Goal: Information Seeking & Learning: Find specific fact

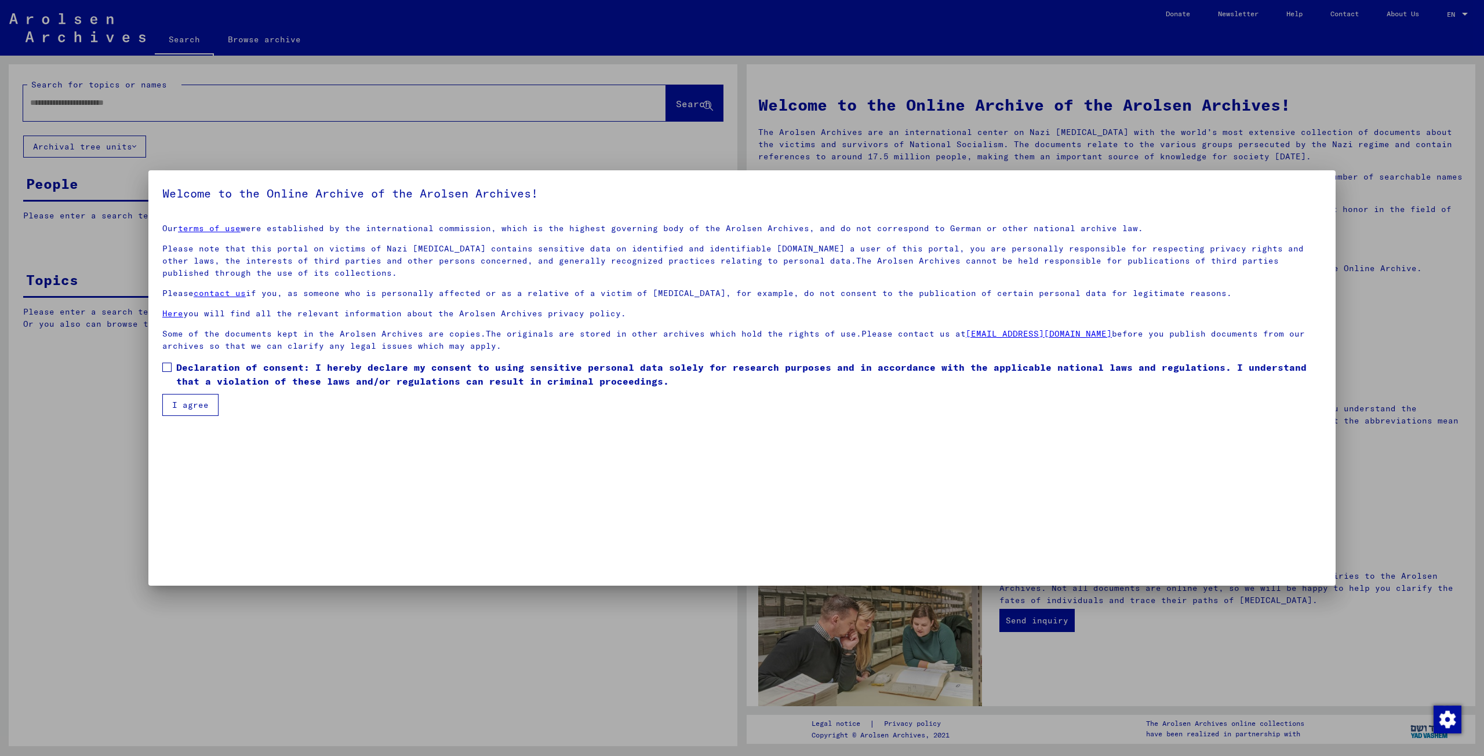
drag, startPoint x: 170, startPoint y: 365, endPoint x: 170, endPoint y: 374, distance: 9.3
click at [170, 365] on span at bounding box center [166, 367] width 9 height 9
click at [176, 396] on button "I agree" at bounding box center [190, 405] width 56 height 22
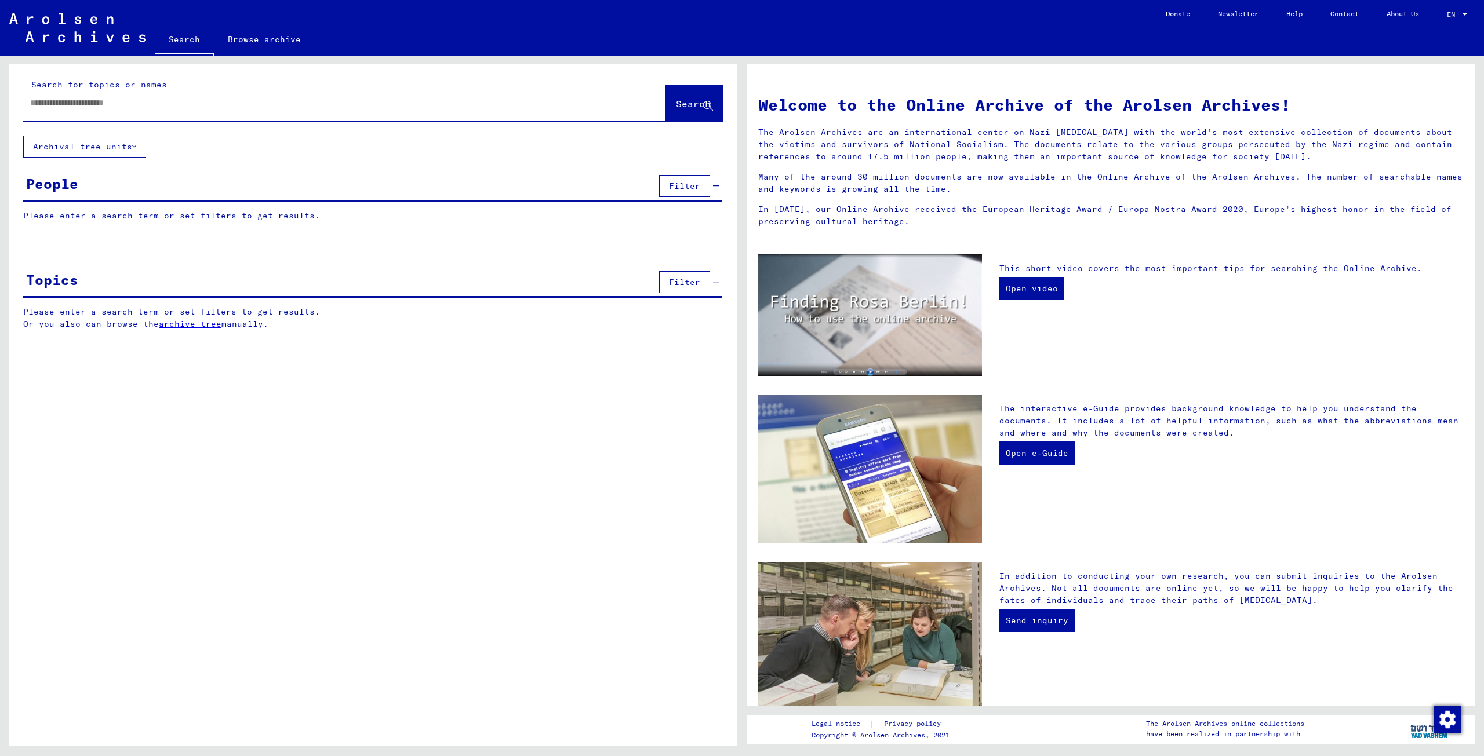
click at [93, 105] on input "text" at bounding box center [330, 103] width 601 height 12
type input "*******"
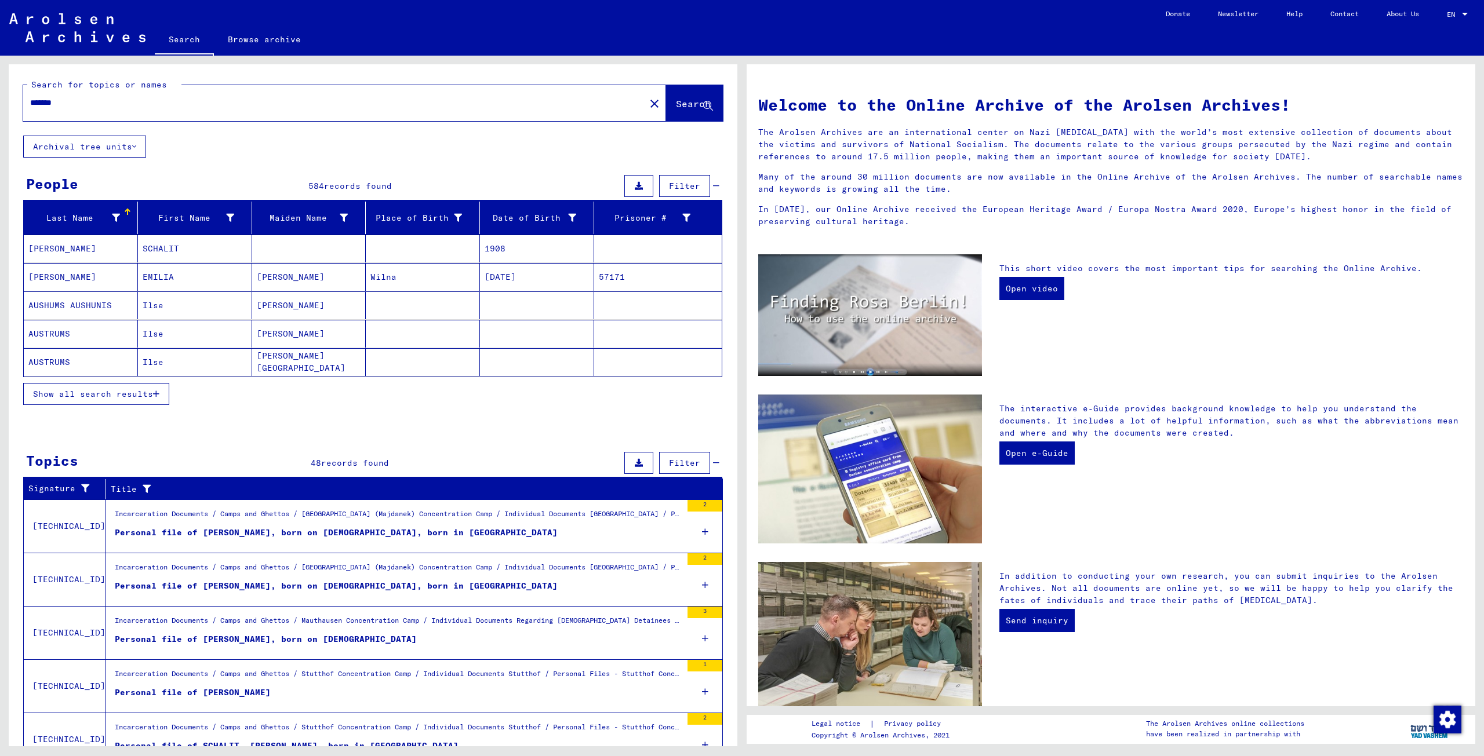
click at [670, 185] on span "Filter" at bounding box center [684, 186] width 31 height 10
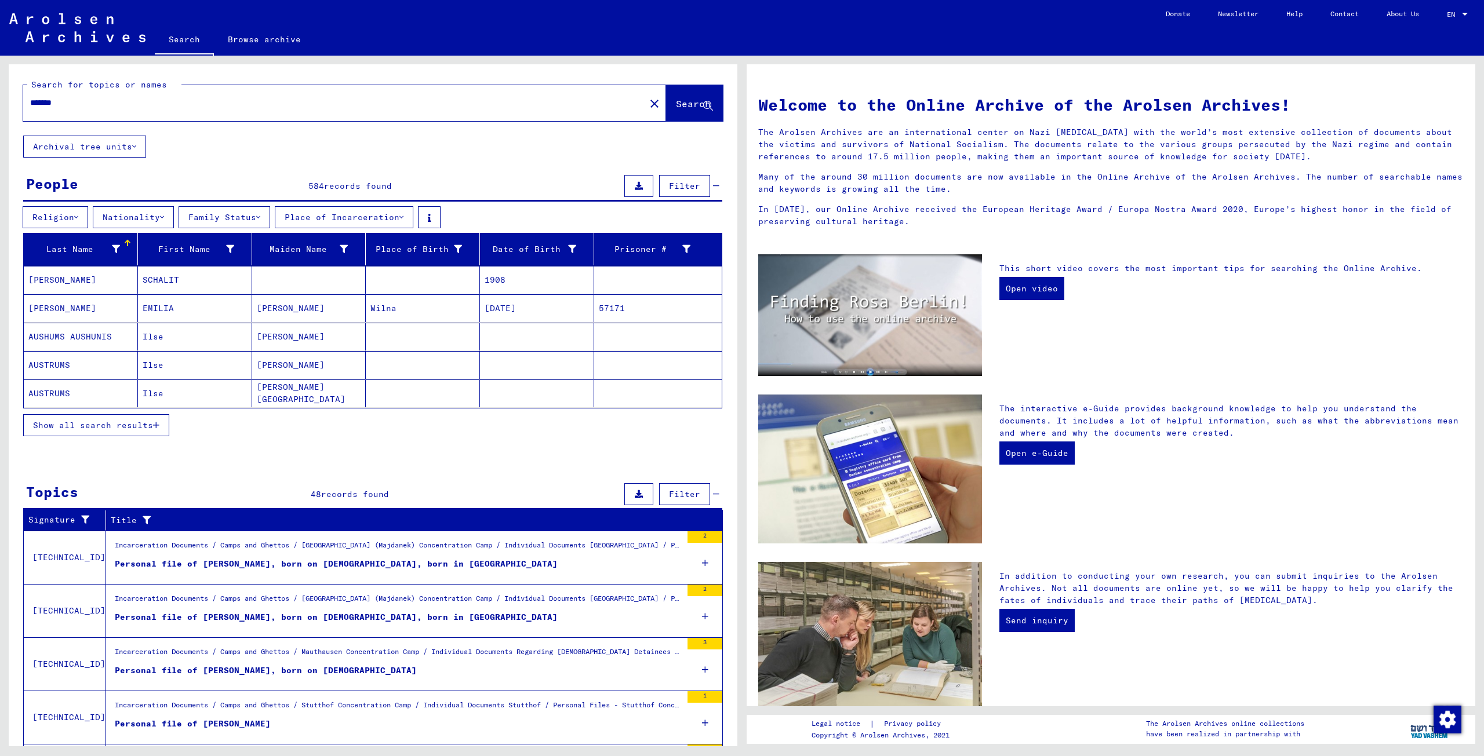
click at [370, 213] on button "Place of Incarceration" at bounding box center [344, 217] width 139 height 22
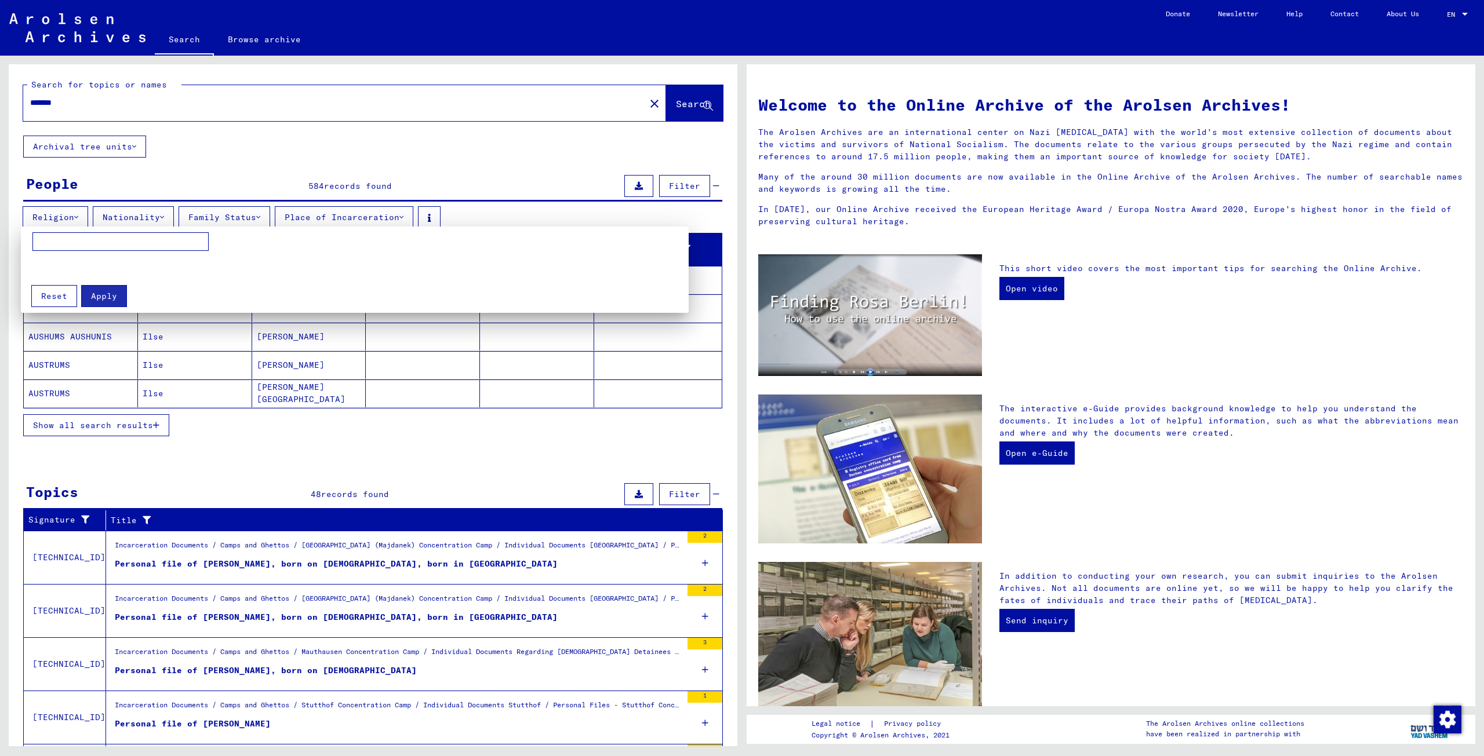
click at [121, 241] on input at bounding box center [120, 241] width 176 height 19
type input "******"
click at [103, 296] on span "Apply" at bounding box center [104, 296] width 26 height 10
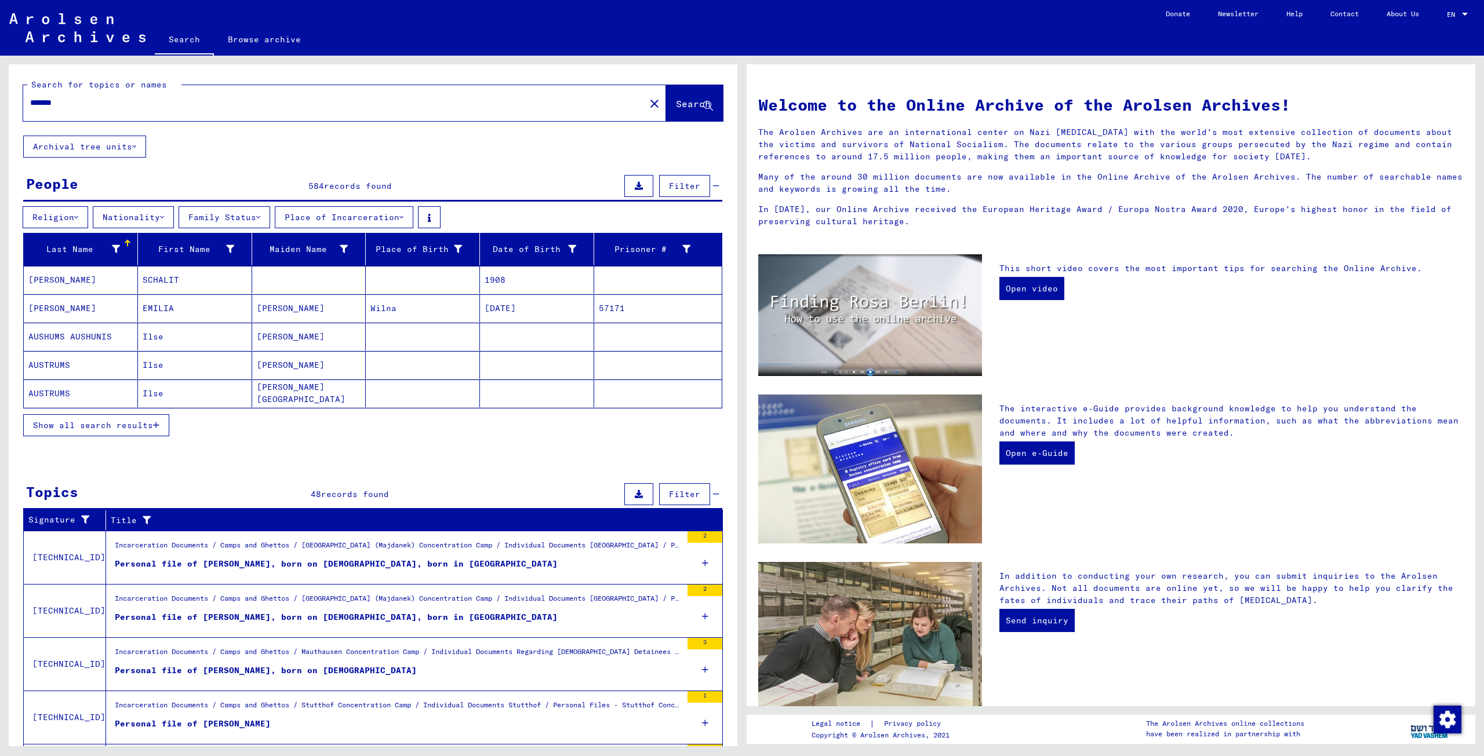
click at [123, 421] on span "Show all search results" at bounding box center [93, 425] width 120 height 10
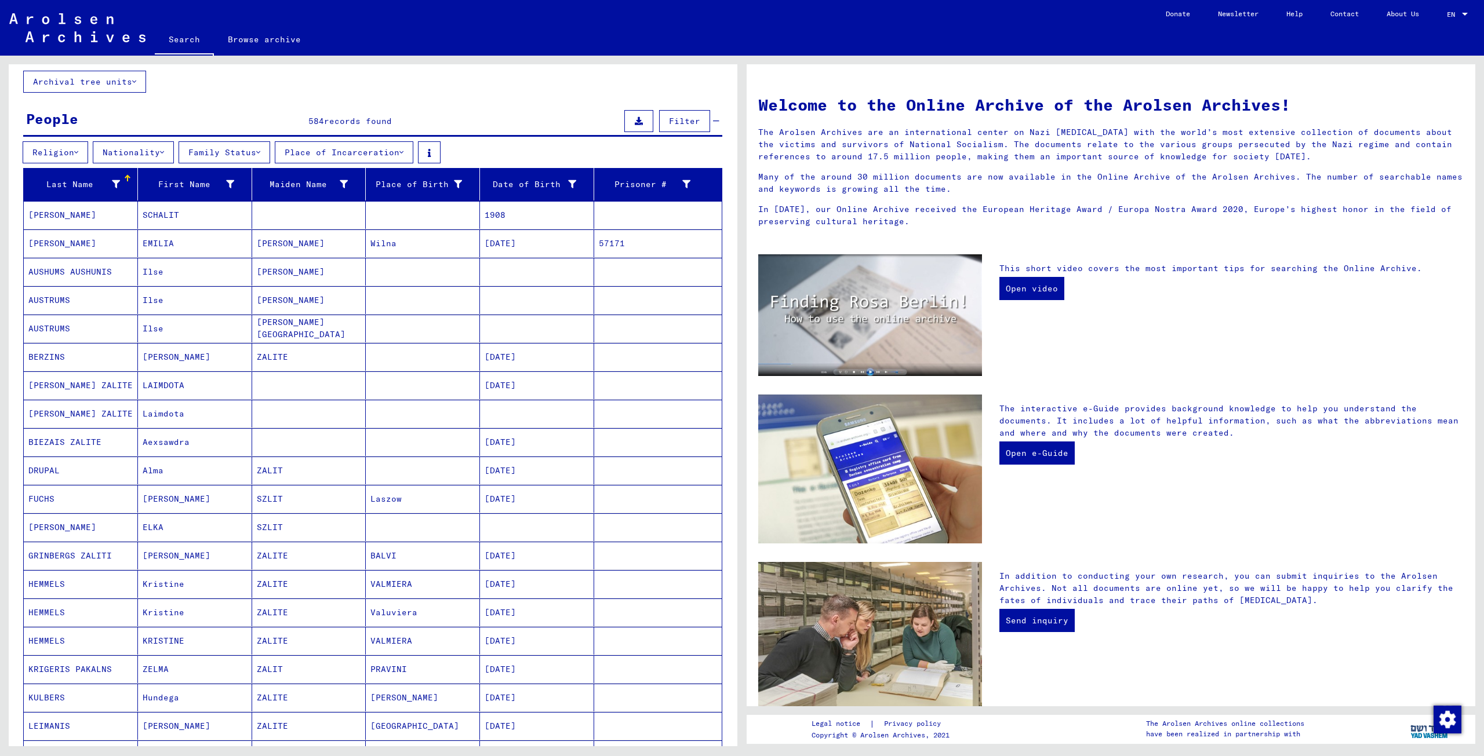
scroll to position [290, 0]
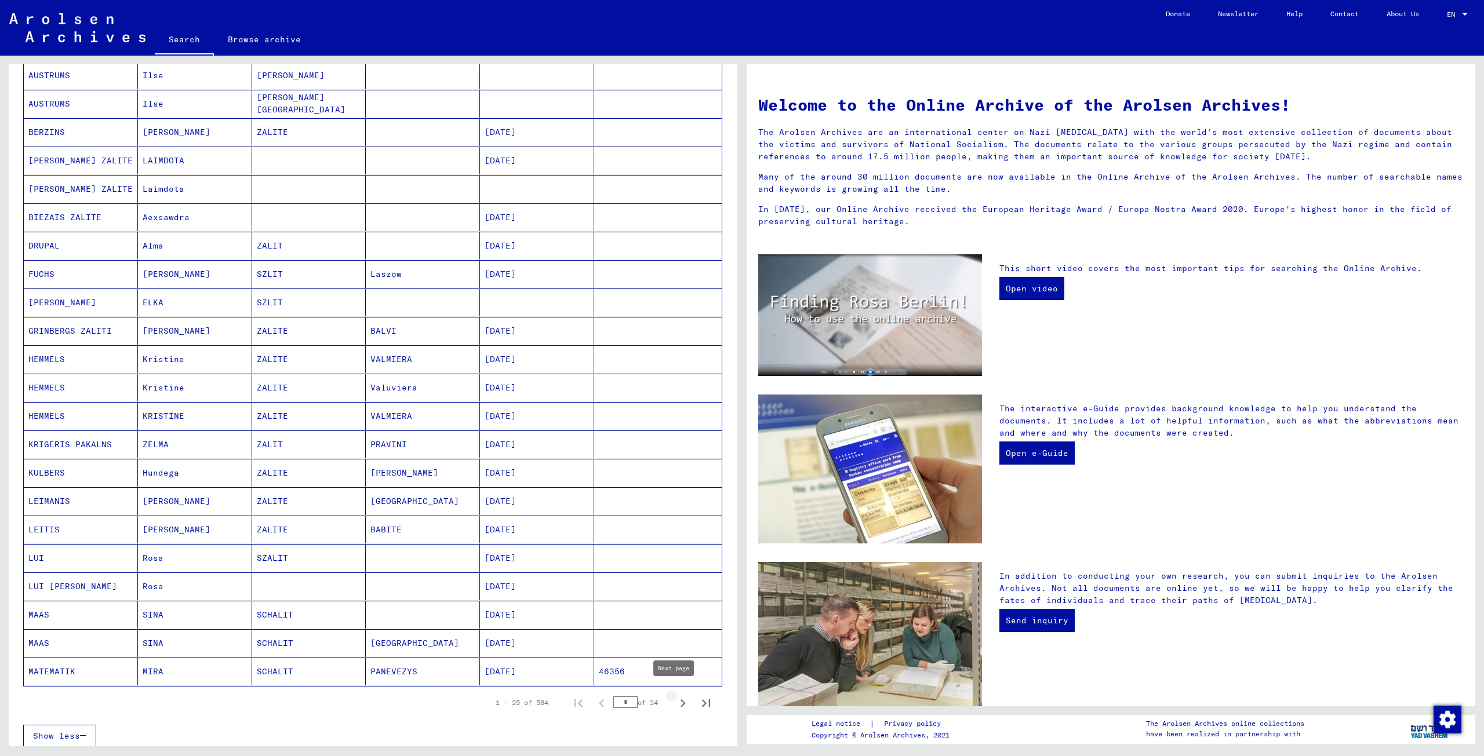
click at [676, 698] on icon "Next page" at bounding box center [683, 703] width 16 height 16
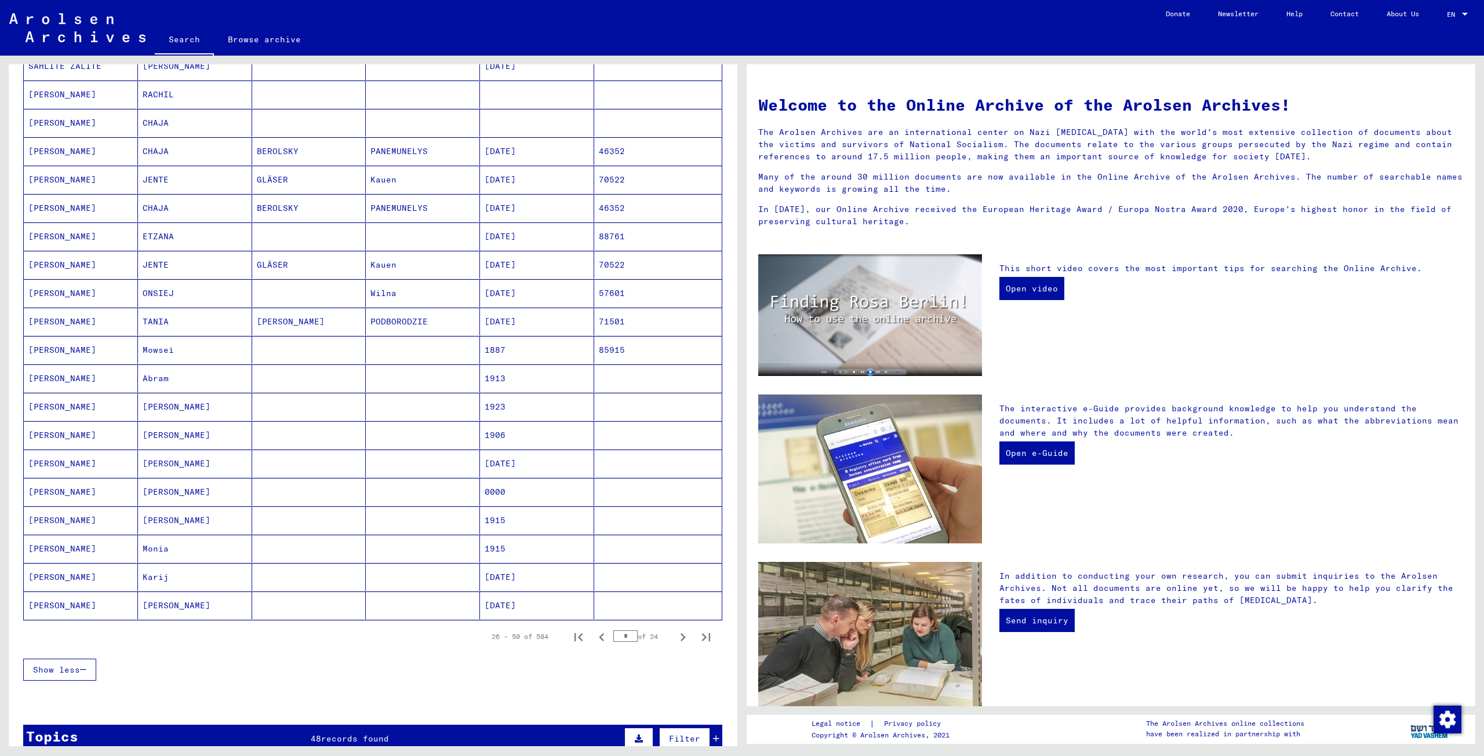
scroll to position [406, 0]
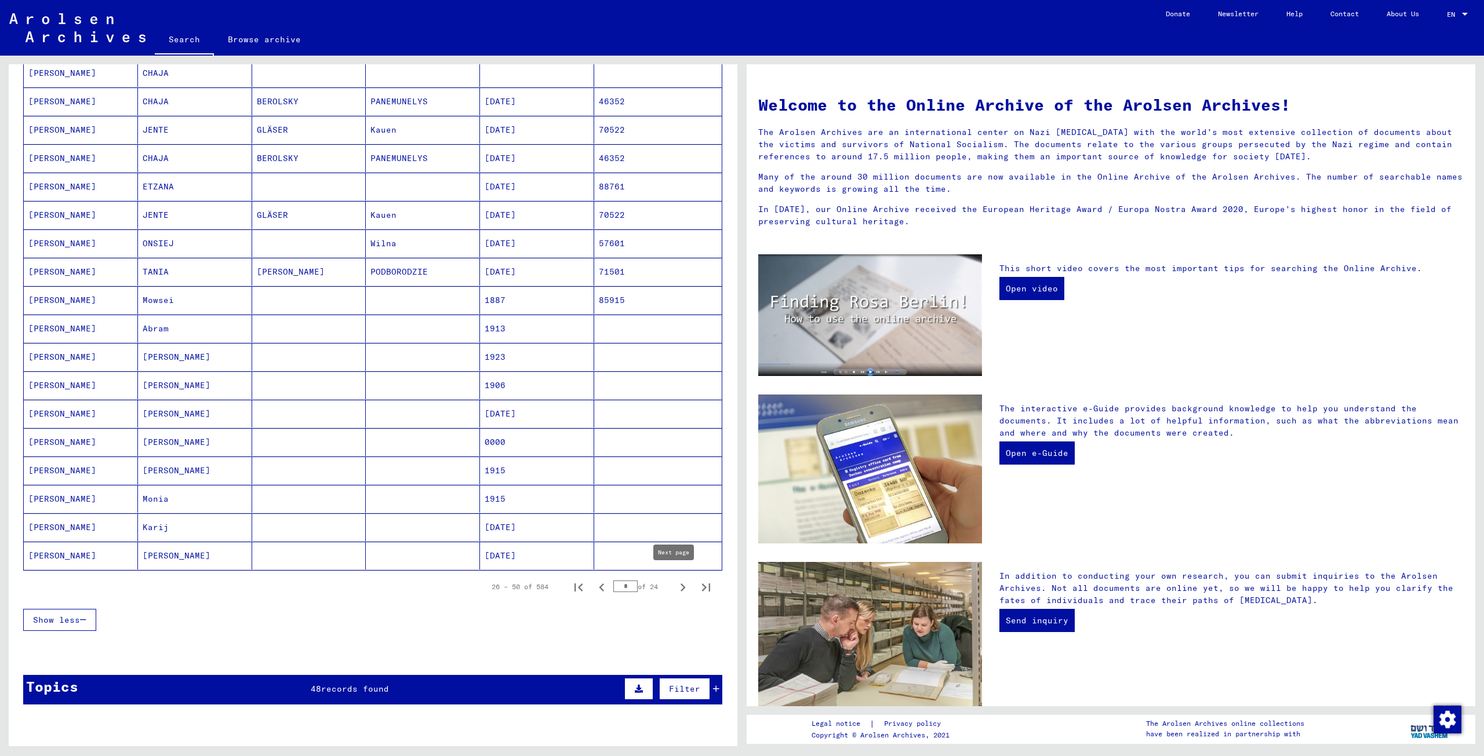
click at [680, 584] on icon "Next page" at bounding box center [682, 588] width 5 height 8
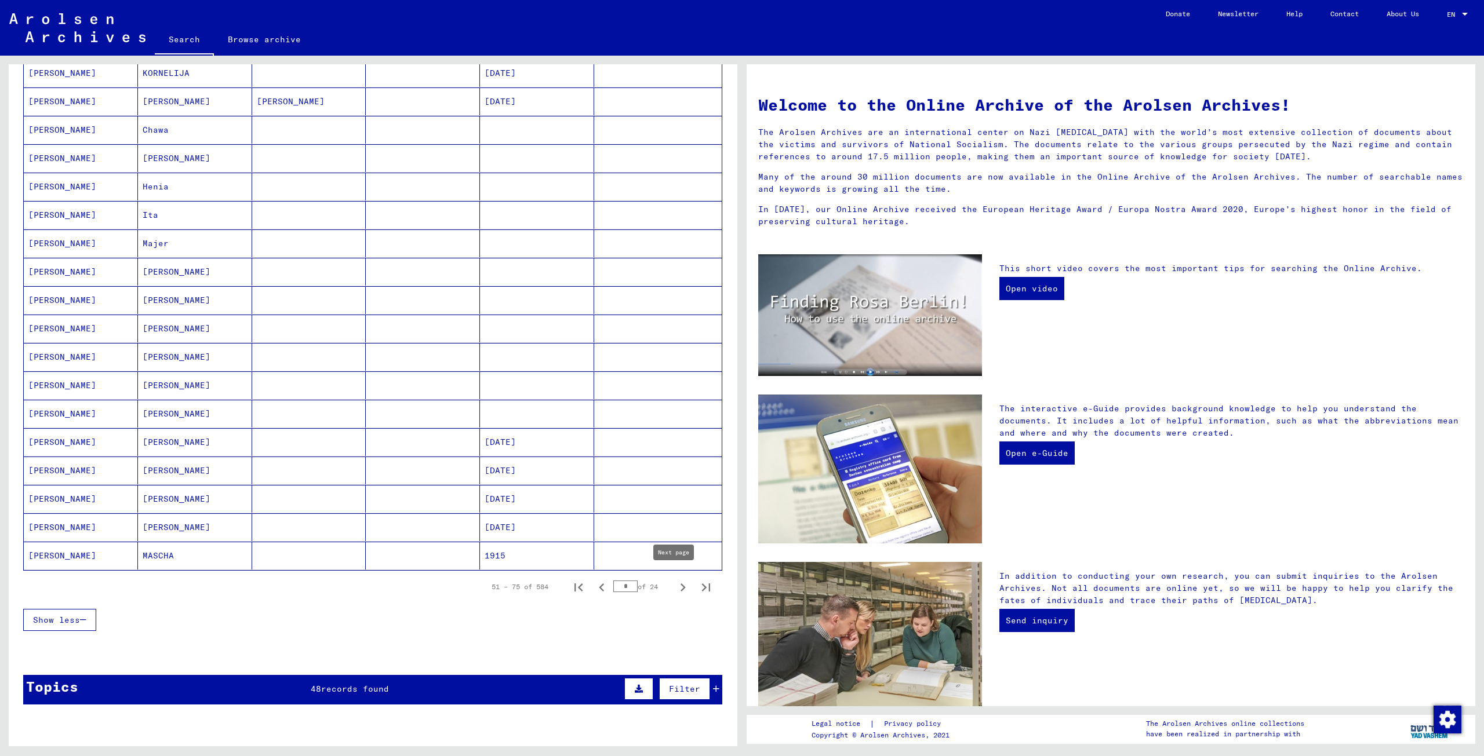
click at [680, 584] on icon "Next page" at bounding box center [682, 588] width 5 height 8
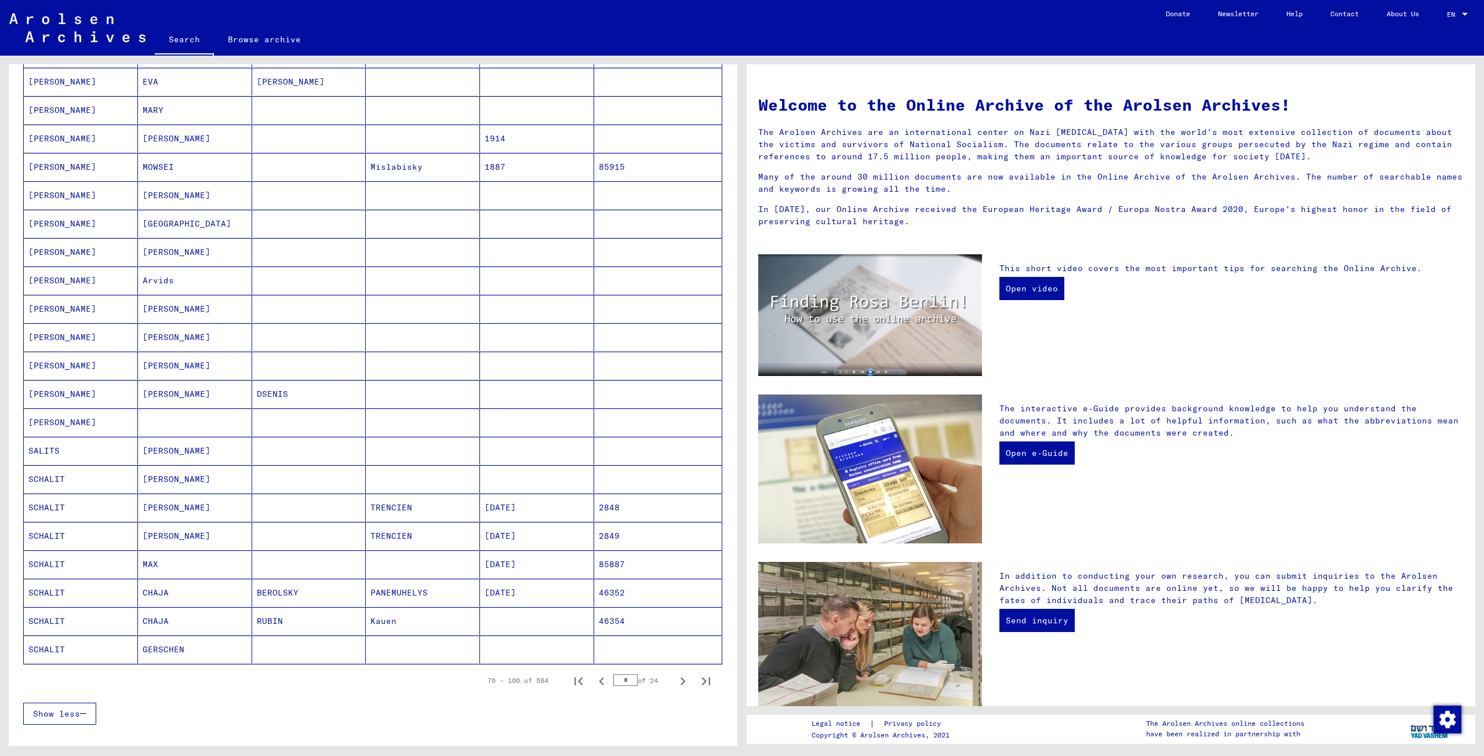
scroll to position [348, 0]
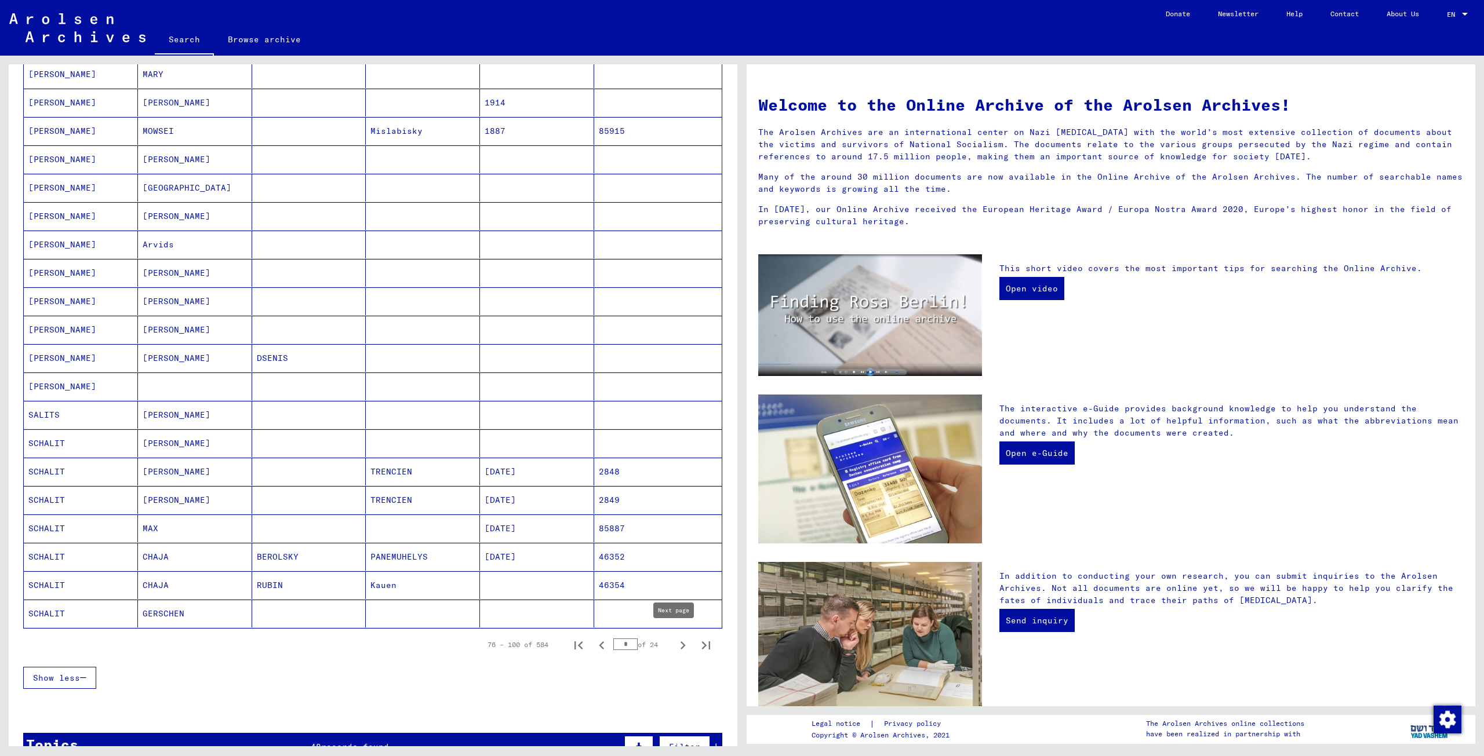
click at [675, 639] on icon "Next page" at bounding box center [683, 646] width 16 height 16
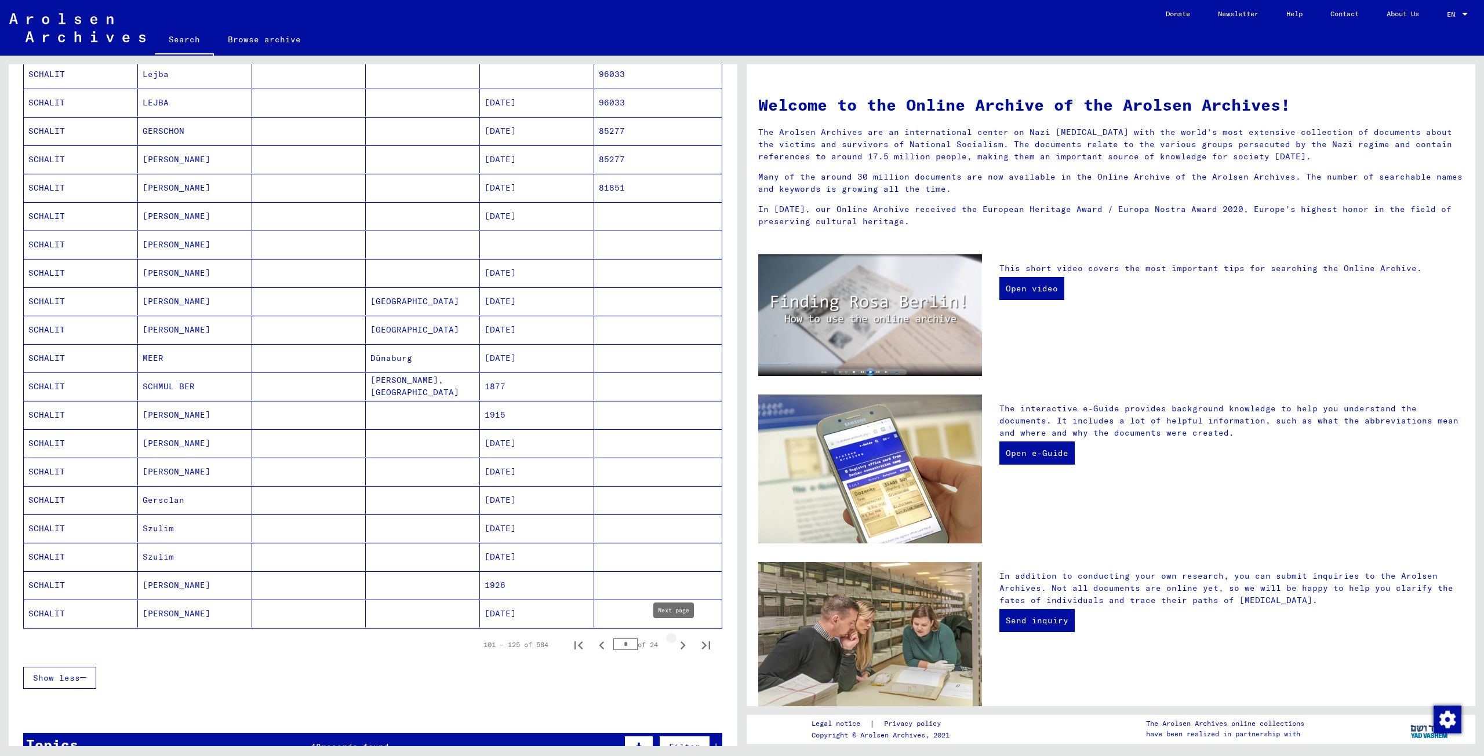
click at [675, 638] on icon "Next page" at bounding box center [683, 646] width 16 height 16
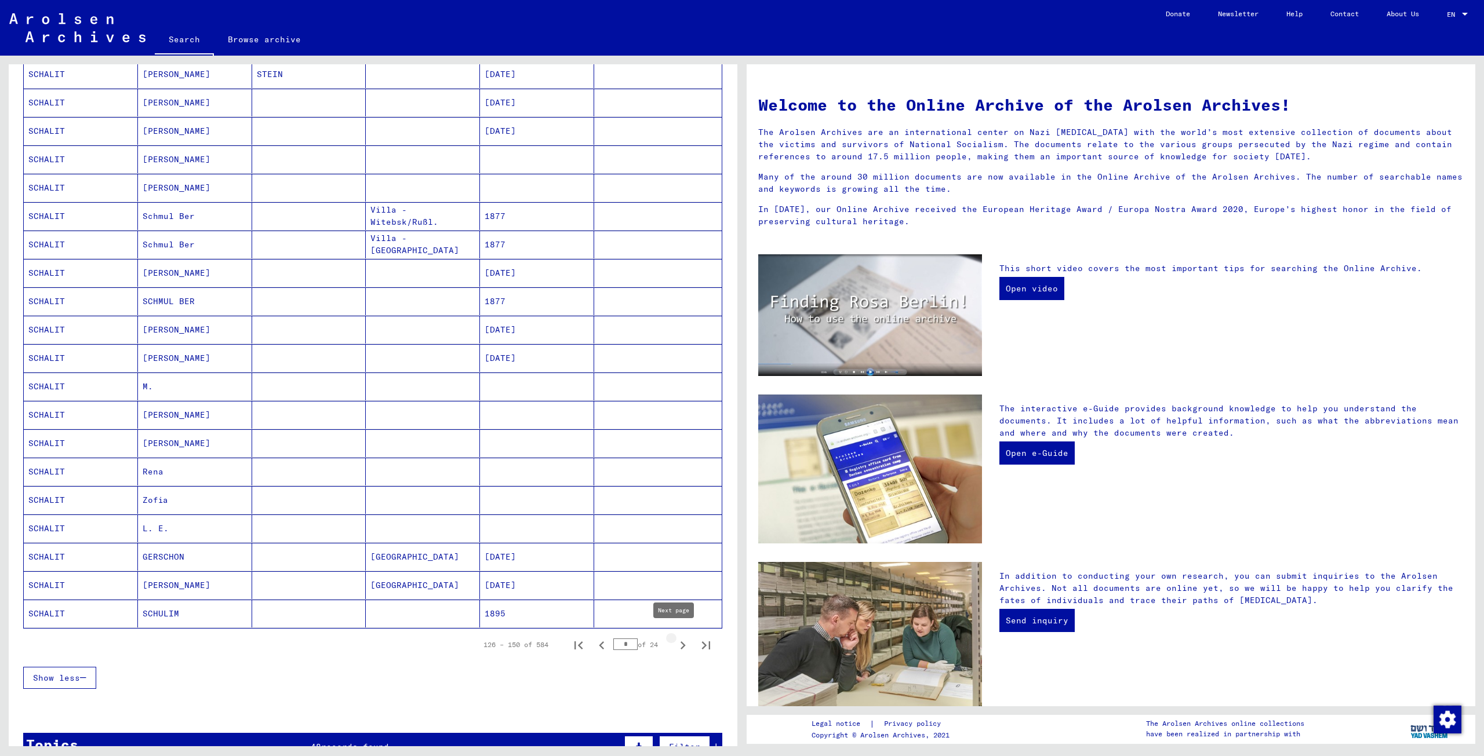
click at [675, 638] on icon "Next page" at bounding box center [683, 646] width 16 height 16
type input "*"
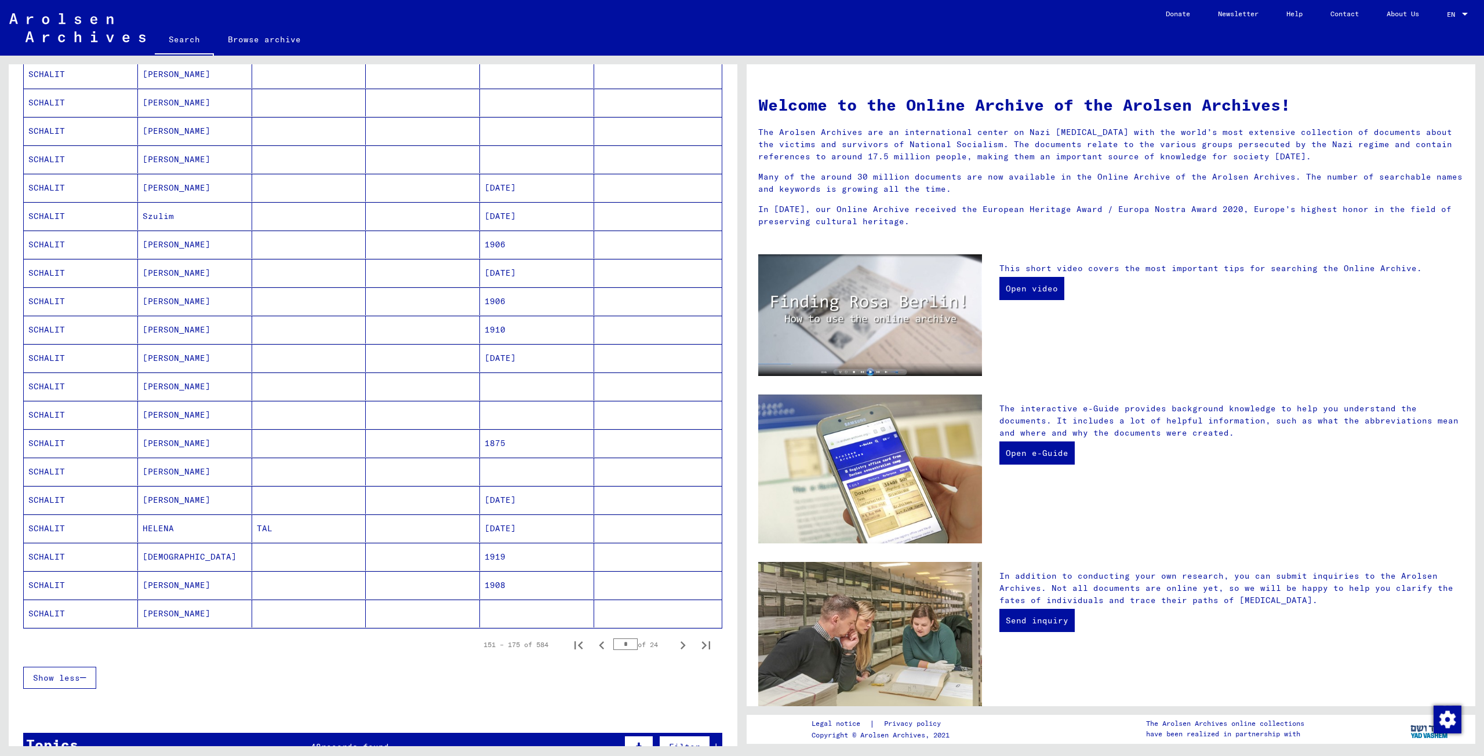
click at [46, 522] on mat-cell "SCHALIT" at bounding box center [81, 529] width 114 height 28
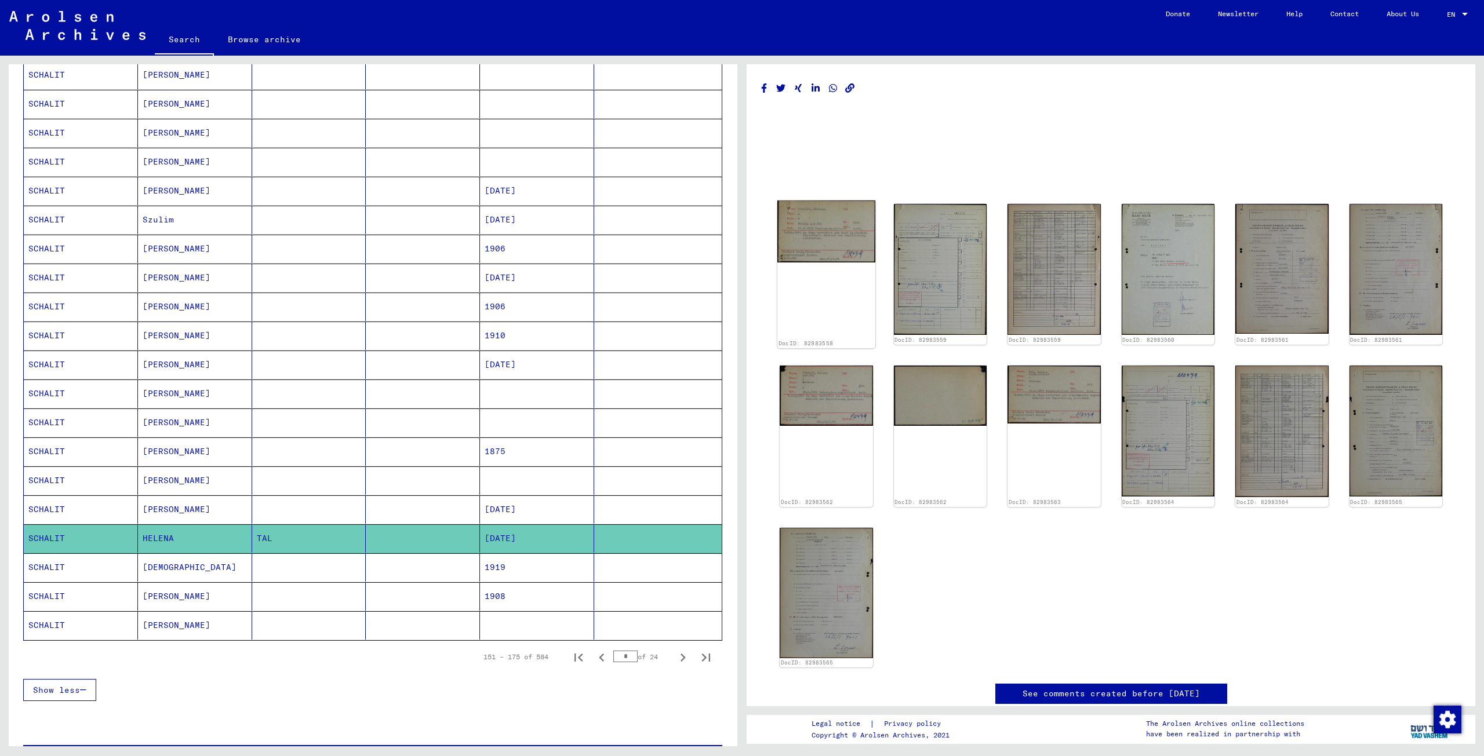
click at [818, 230] on img at bounding box center [826, 232] width 98 height 62
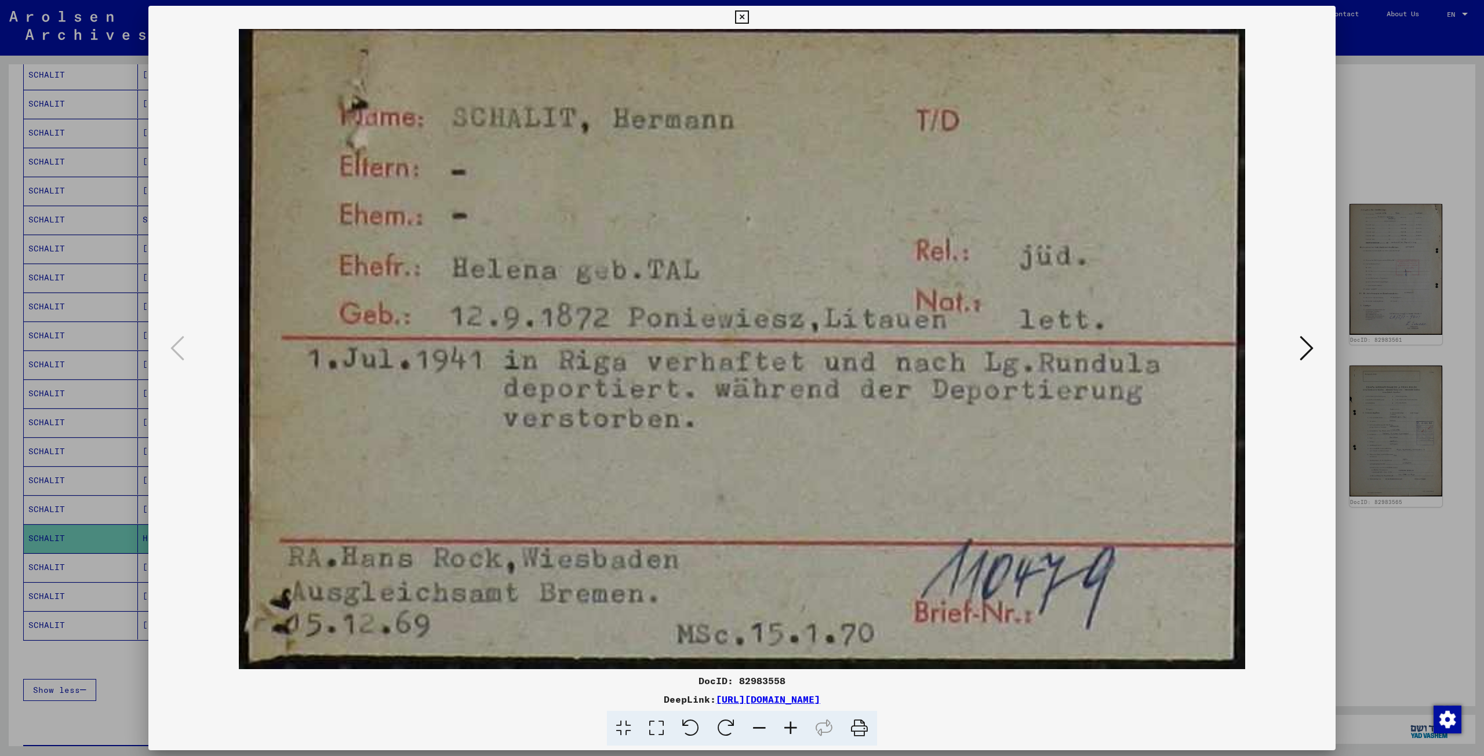
click at [1307, 344] on icon at bounding box center [1306, 348] width 14 height 28
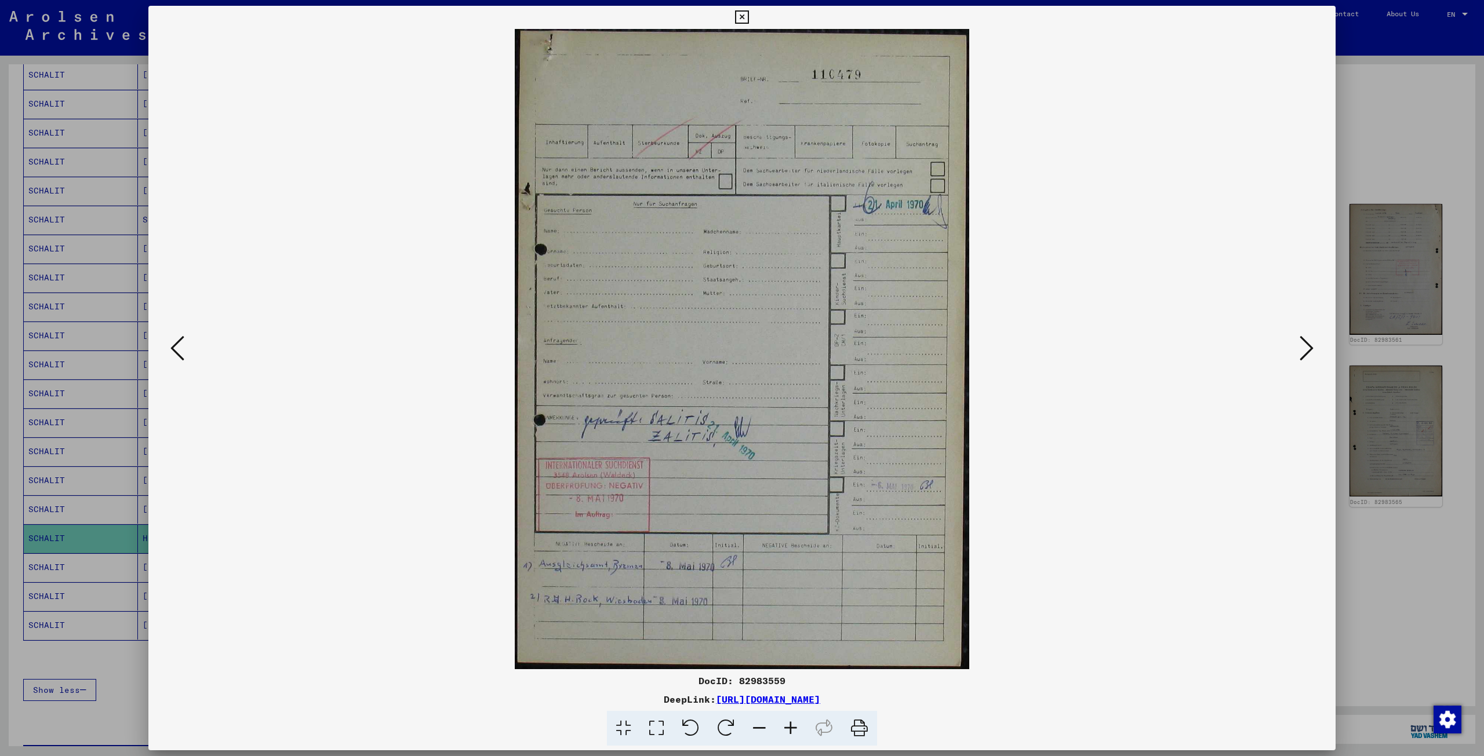
click at [1307, 344] on icon at bounding box center [1306, 348] width 14 height 28
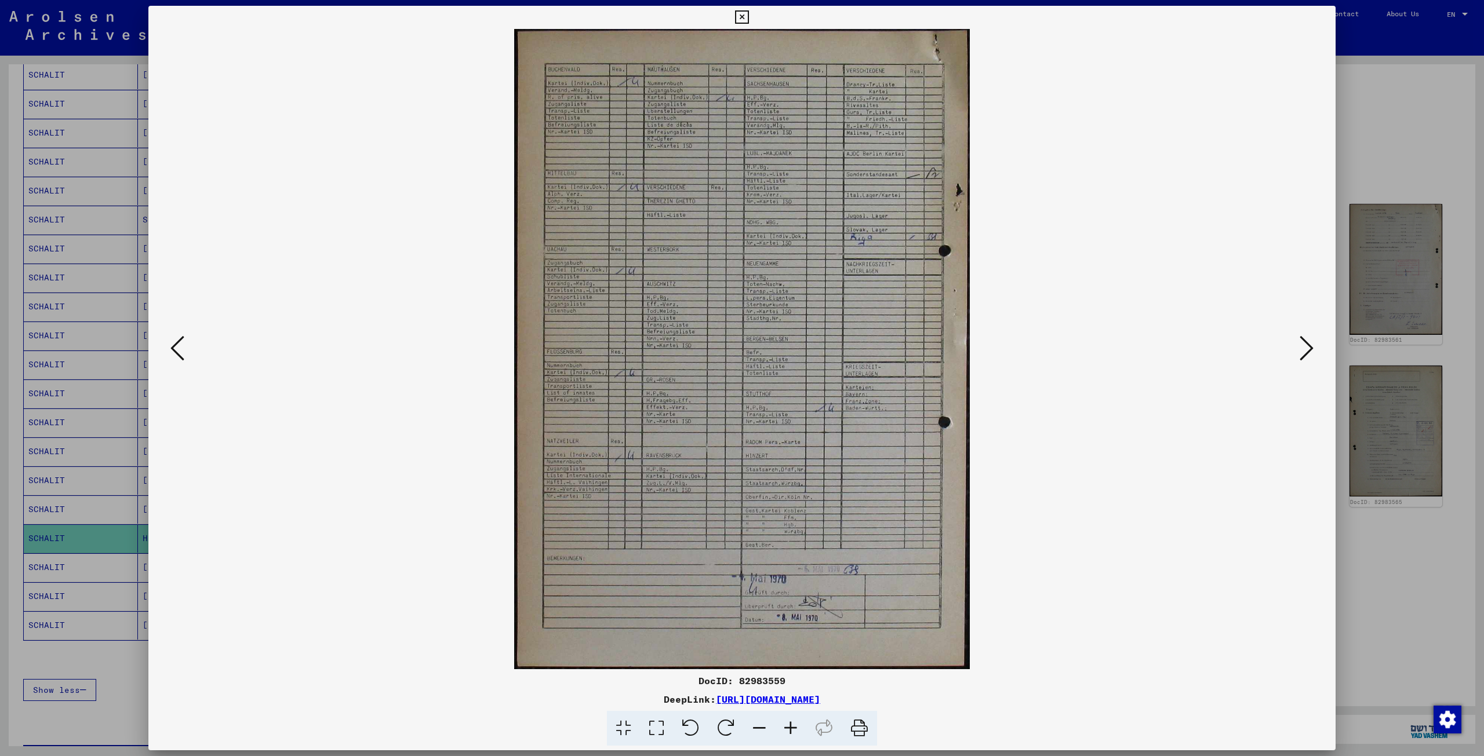
click at [1307, 344] on icon at bounding box center [1306, 348] width 14 height 28
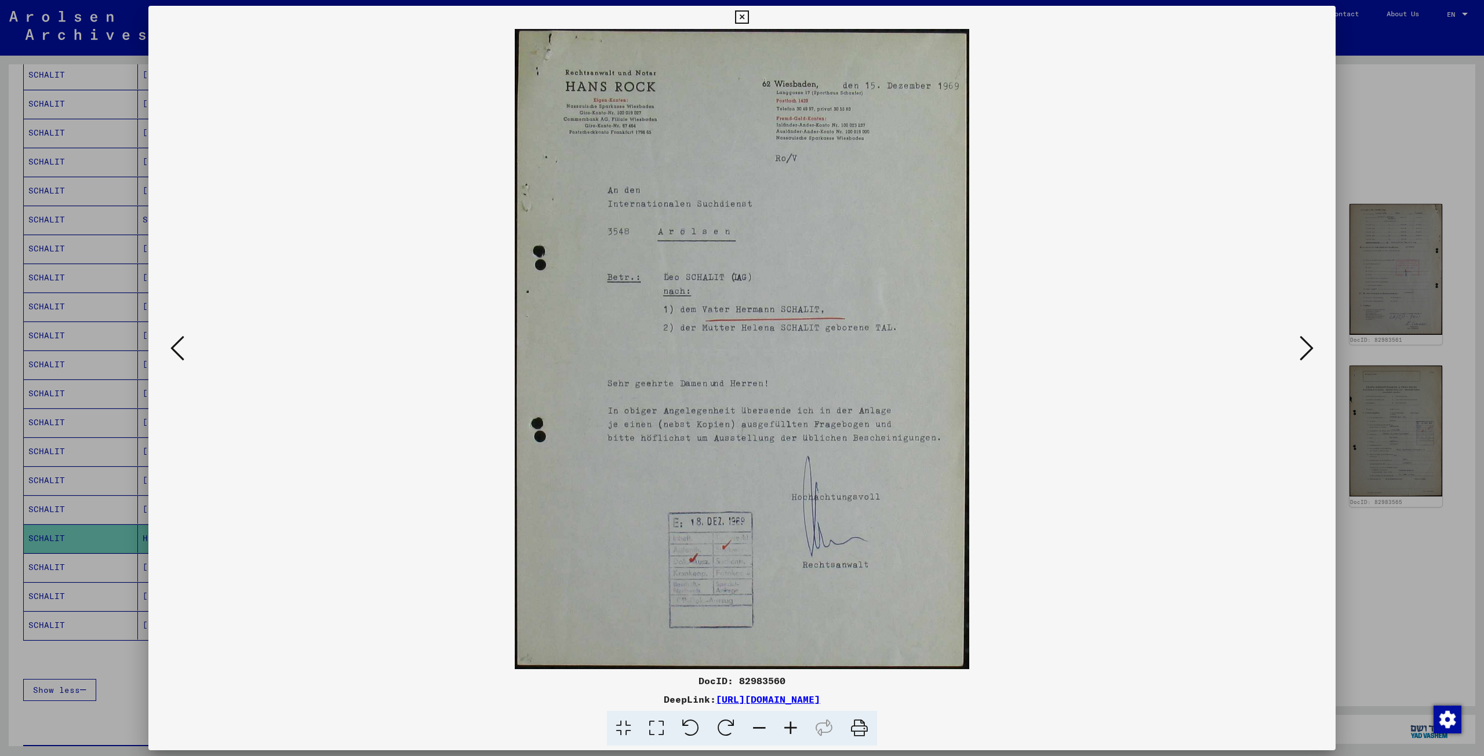
click at [1303, 348] on icon at bounding box center [1306, 348] width 14 height 28
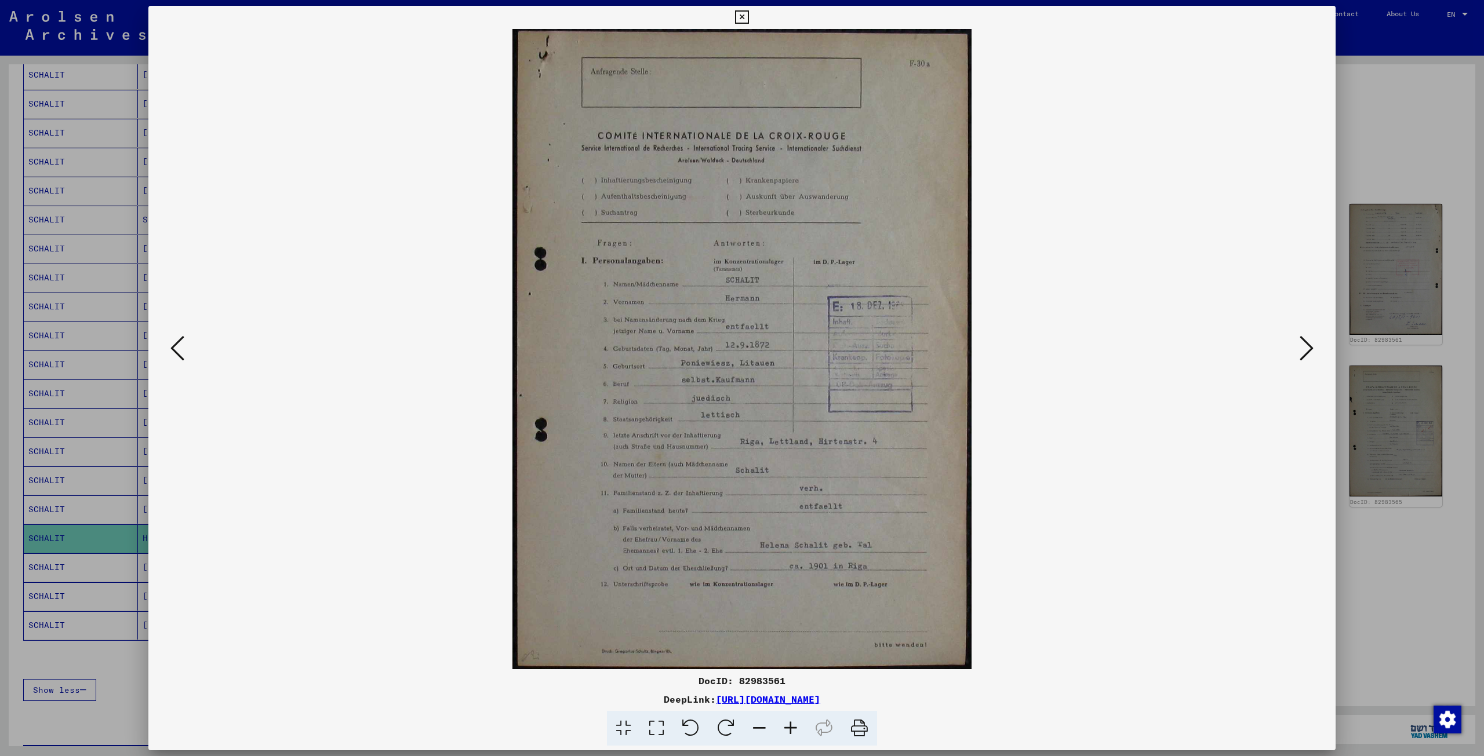
click at [1303, 348] on icon at bounding box center [1306, 348] width 14 height 28
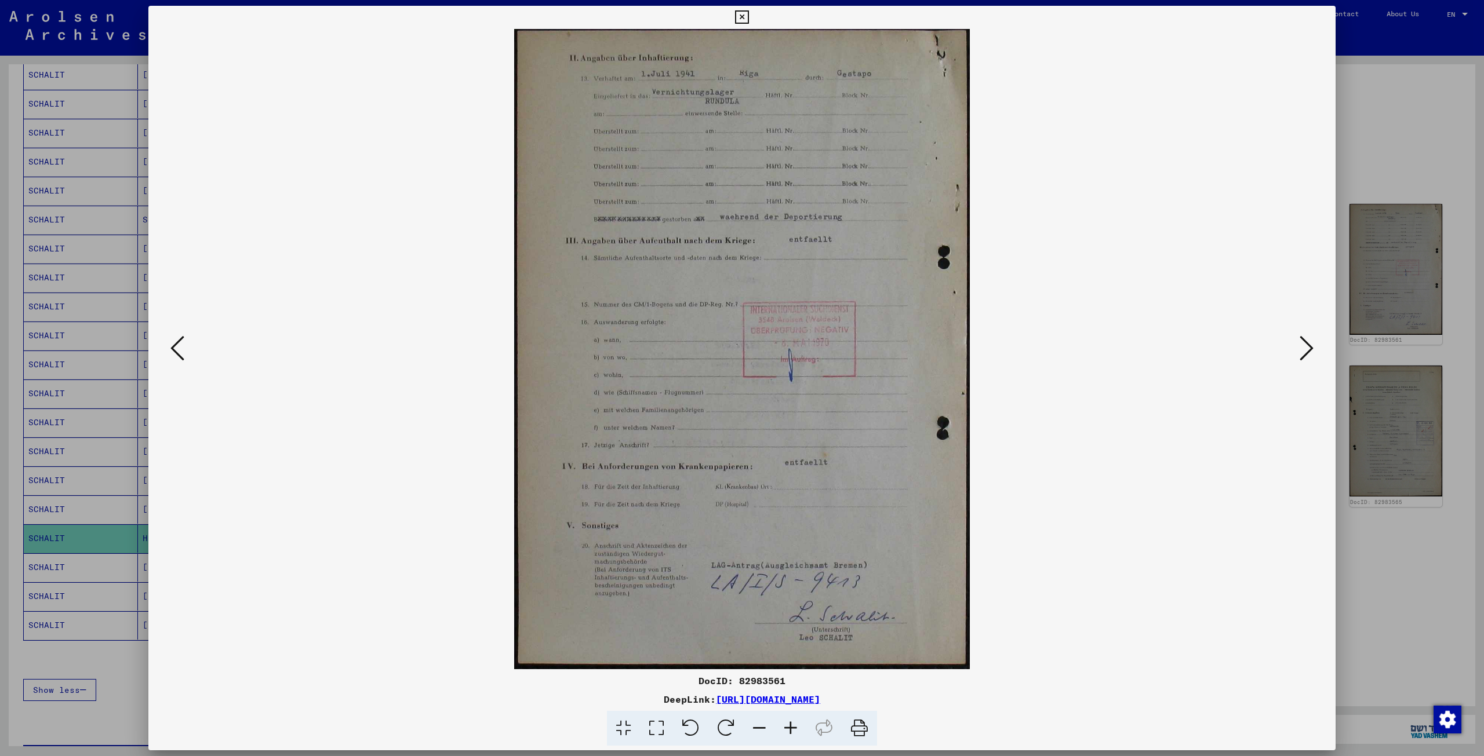
click at [1303, 348] on icon at bounding box center [1306, 348] width 14 height 28
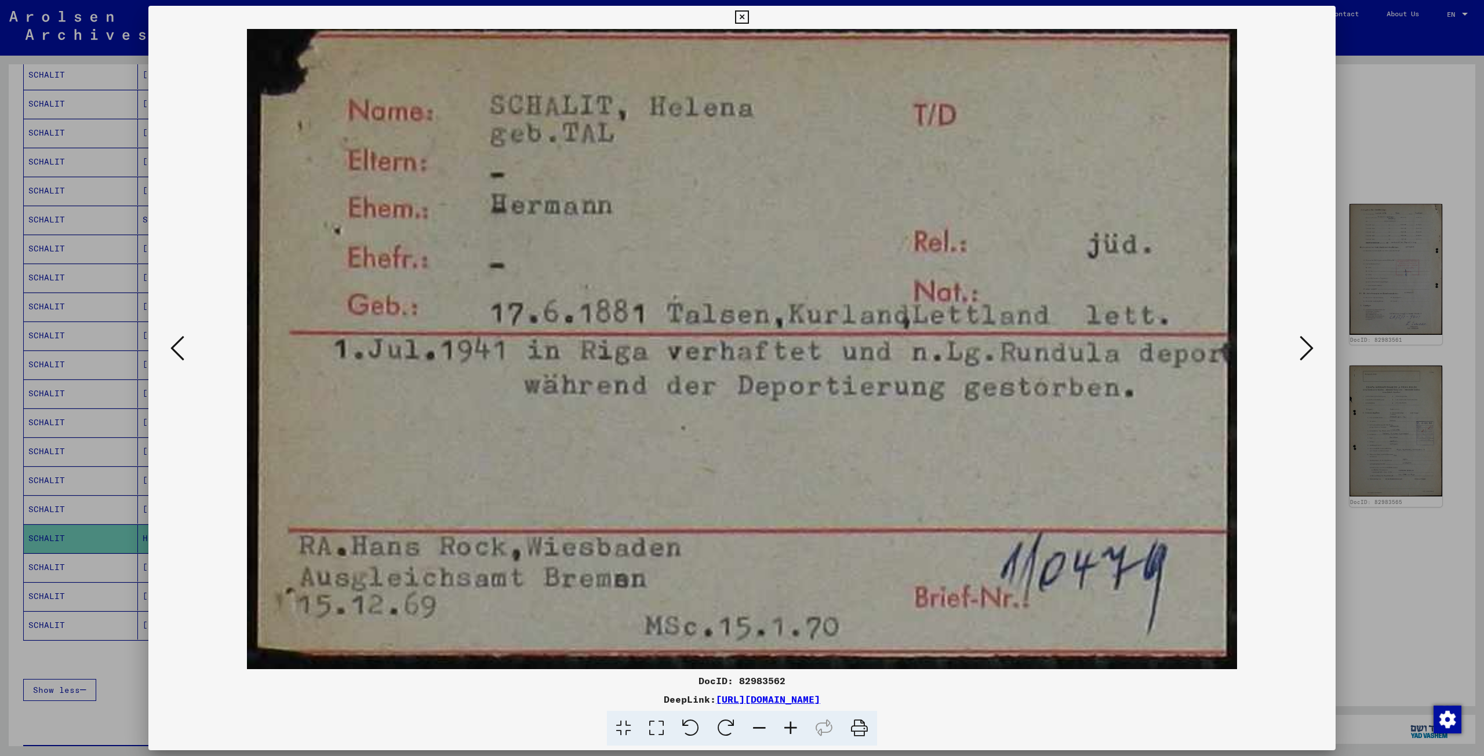
click at [1305, 345] on icon at bounding box center [1306, 348] width 14 height 28
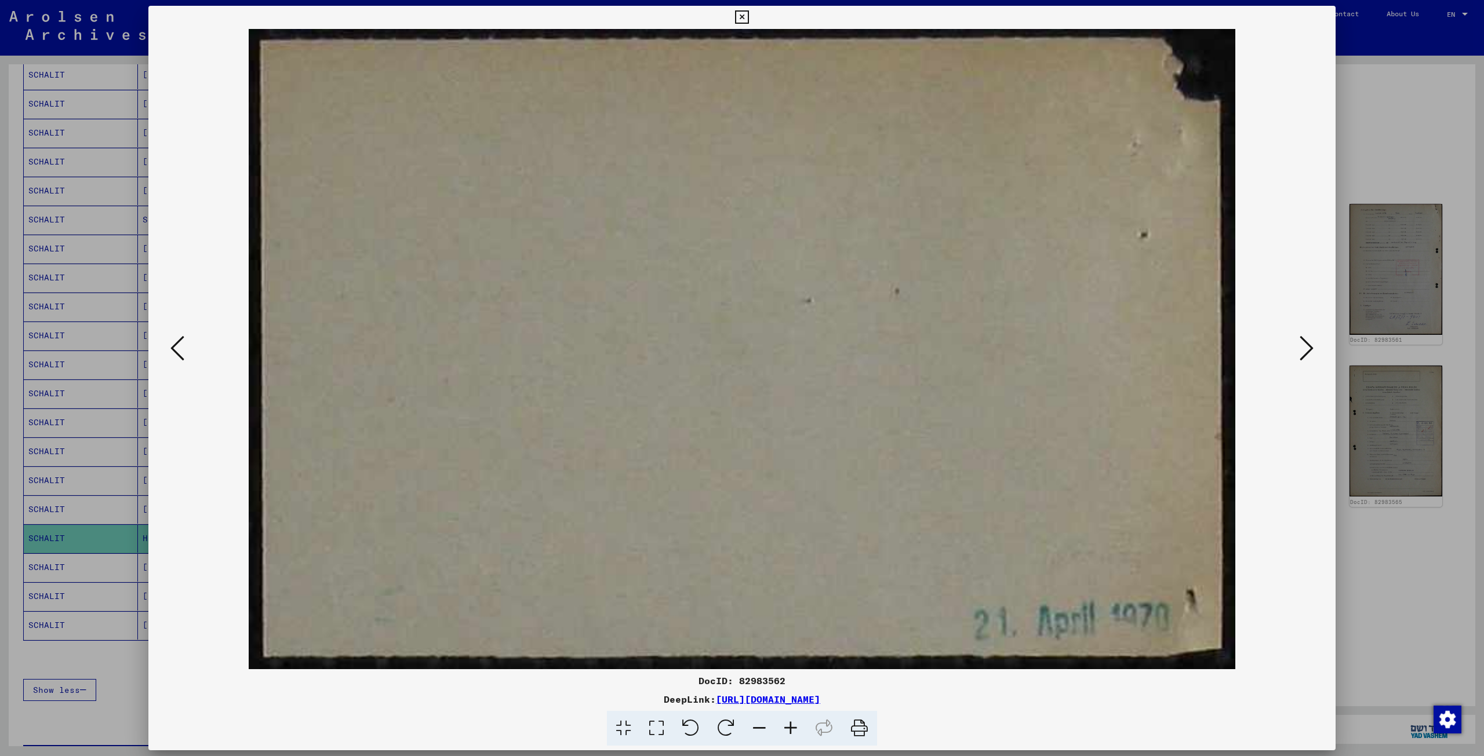
click at [1305, 345] on icon at bounding box center [1306, 348] width 14 height 28
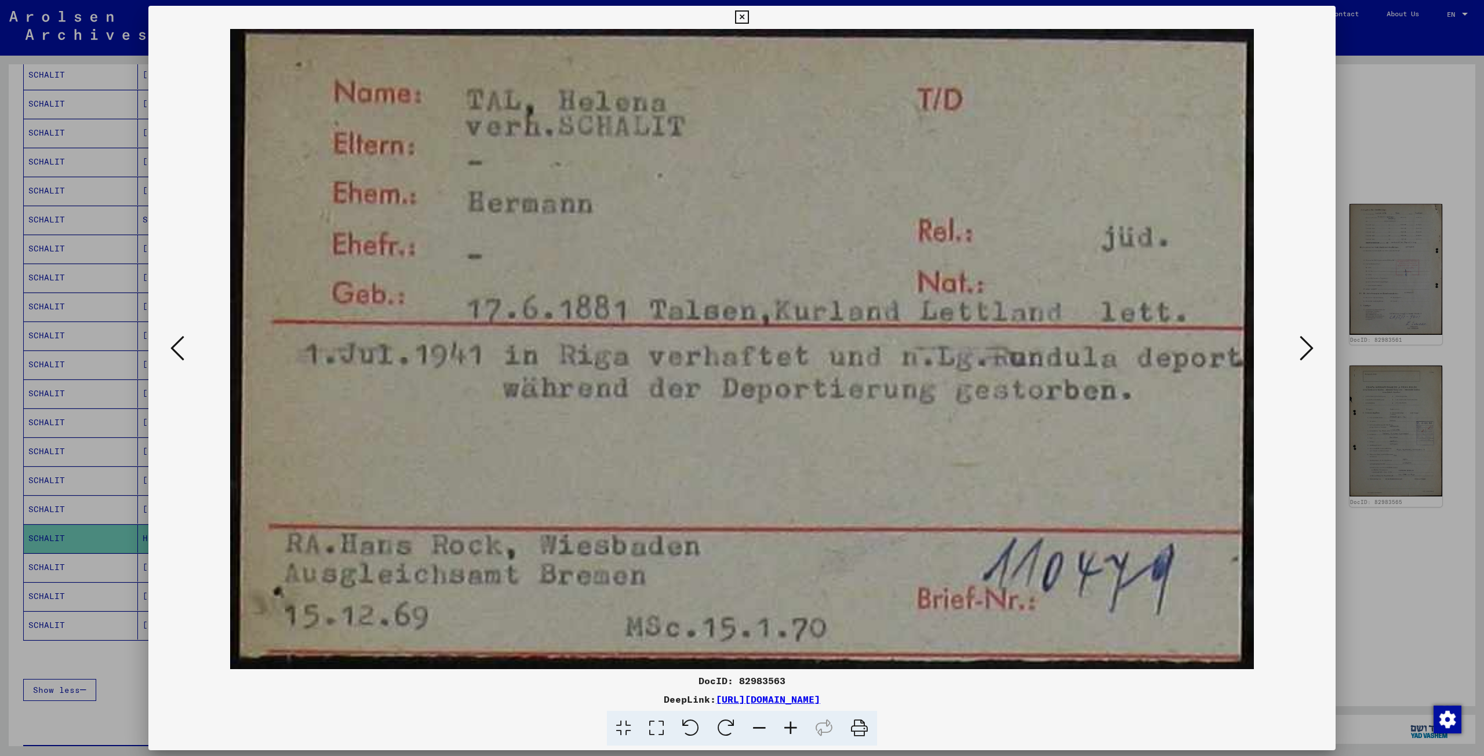
click at [1305, 345] on icon at bounding box center [1306, 348] width 14 height 28
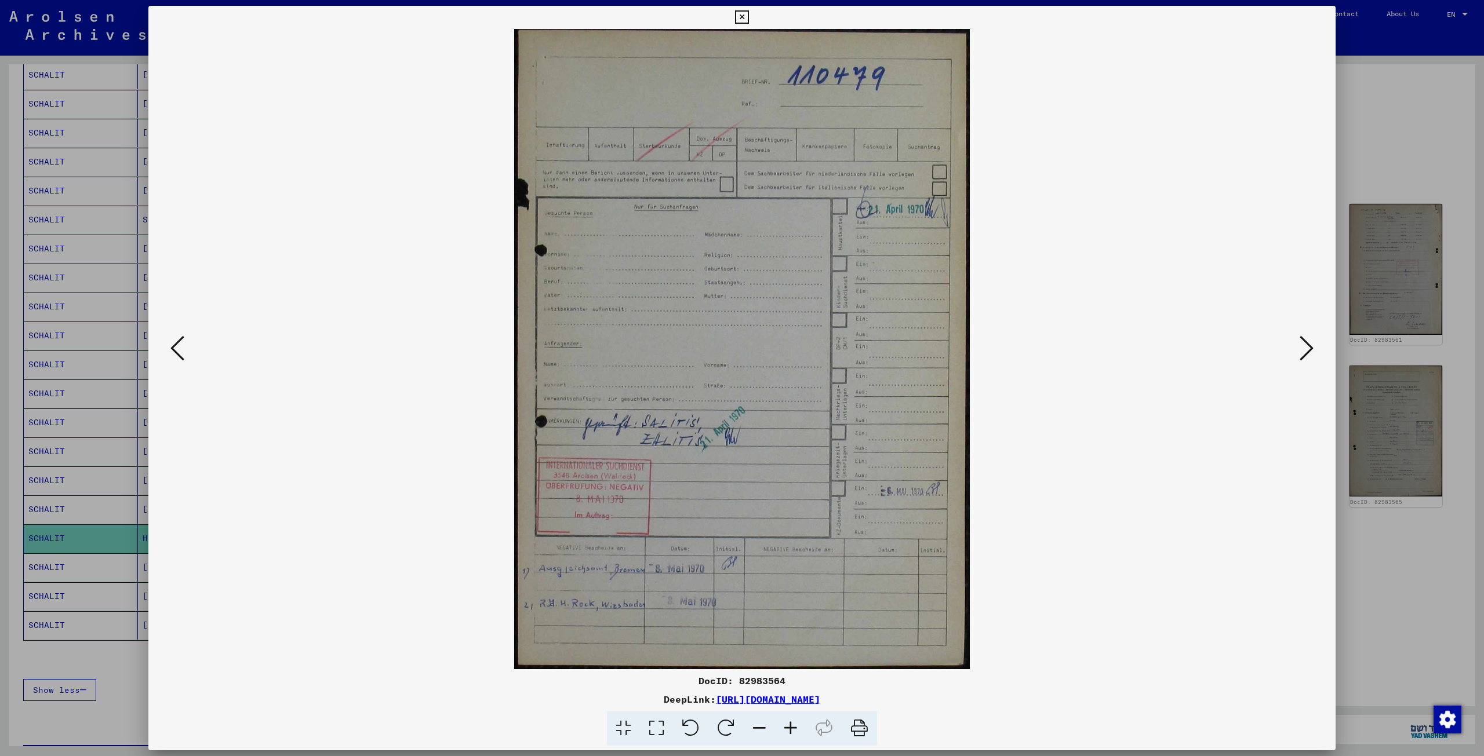
click at [1305, 345] on icon at bounding box center [1306, 348] width 14 height 28
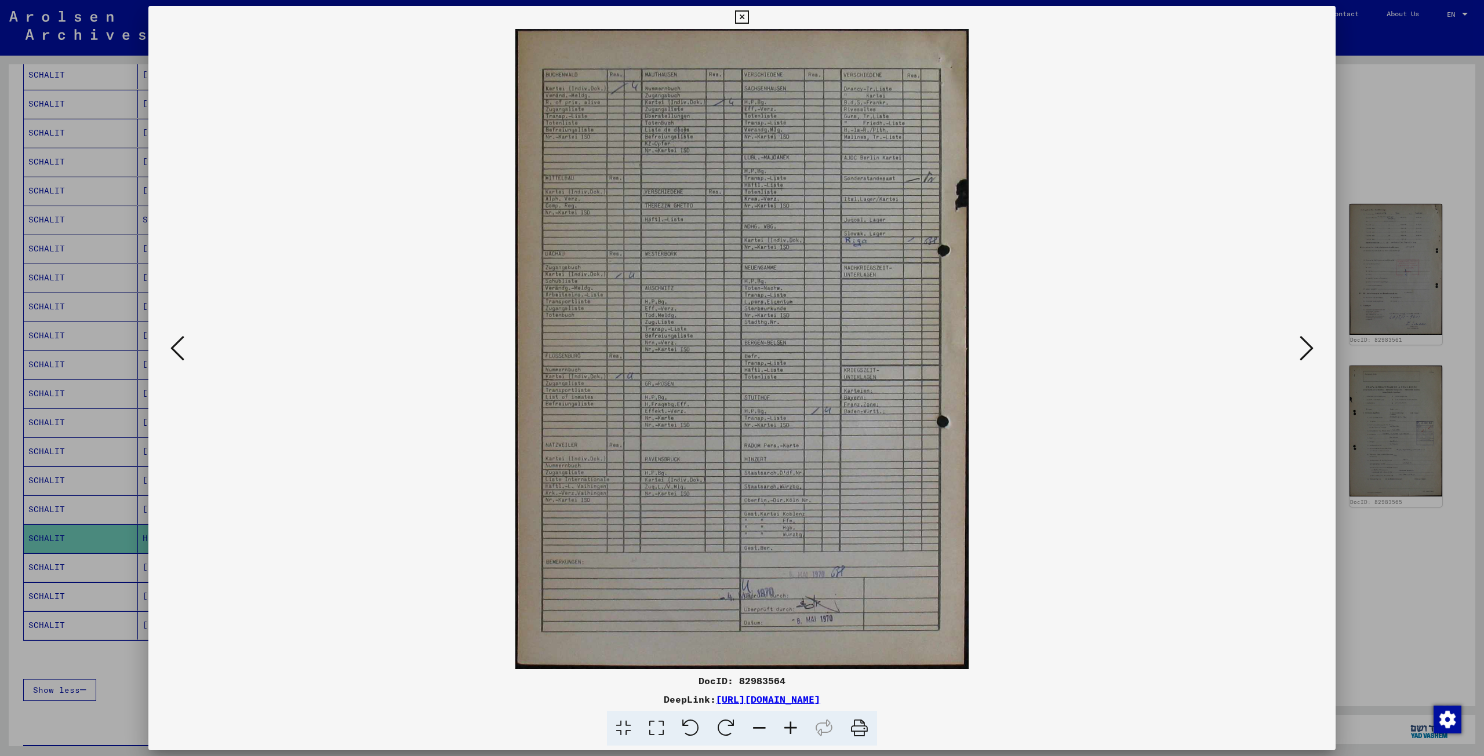
click at [1305, 345] on icon at bounding box center [1306, 348] width 14 height 28
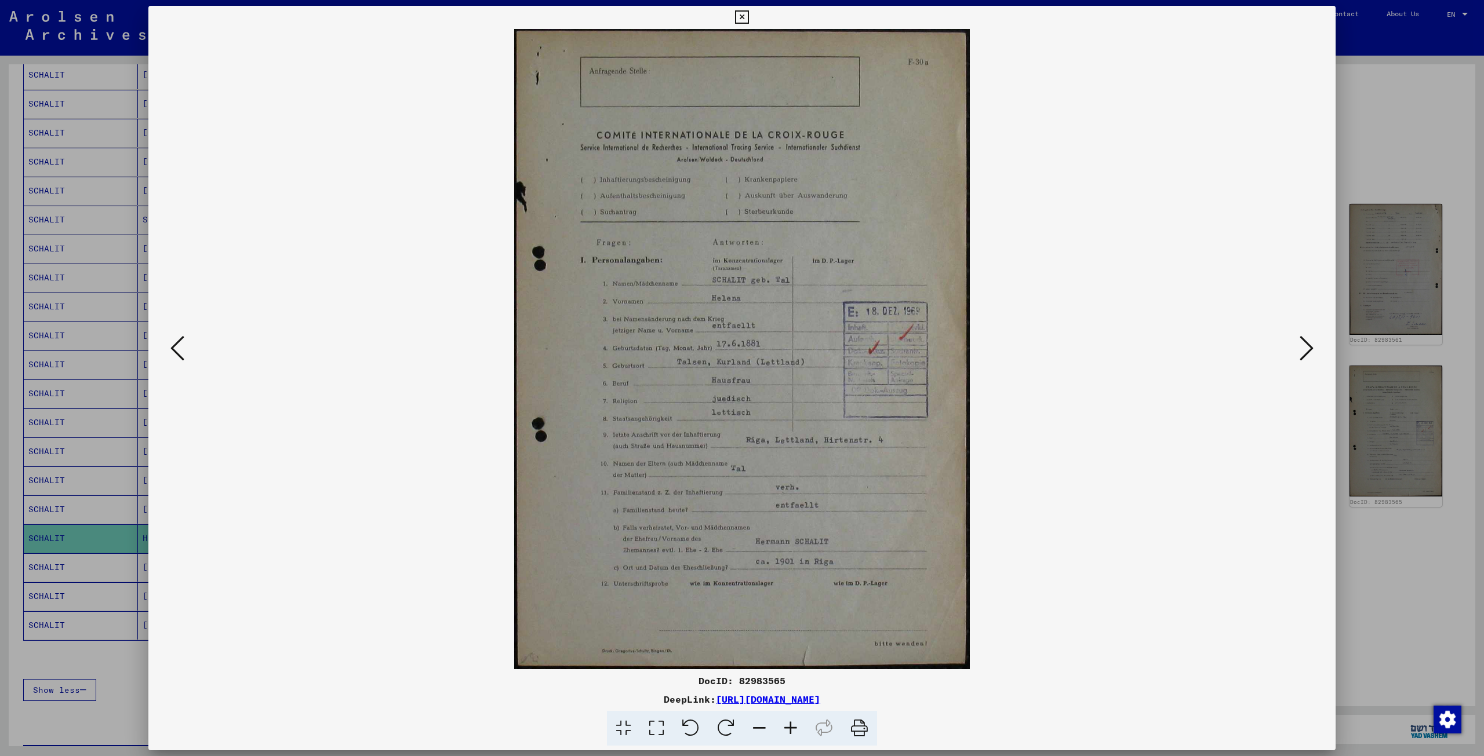
click at [1305, 345] on icon at bounding box center [1306, 348] width 14 height 28
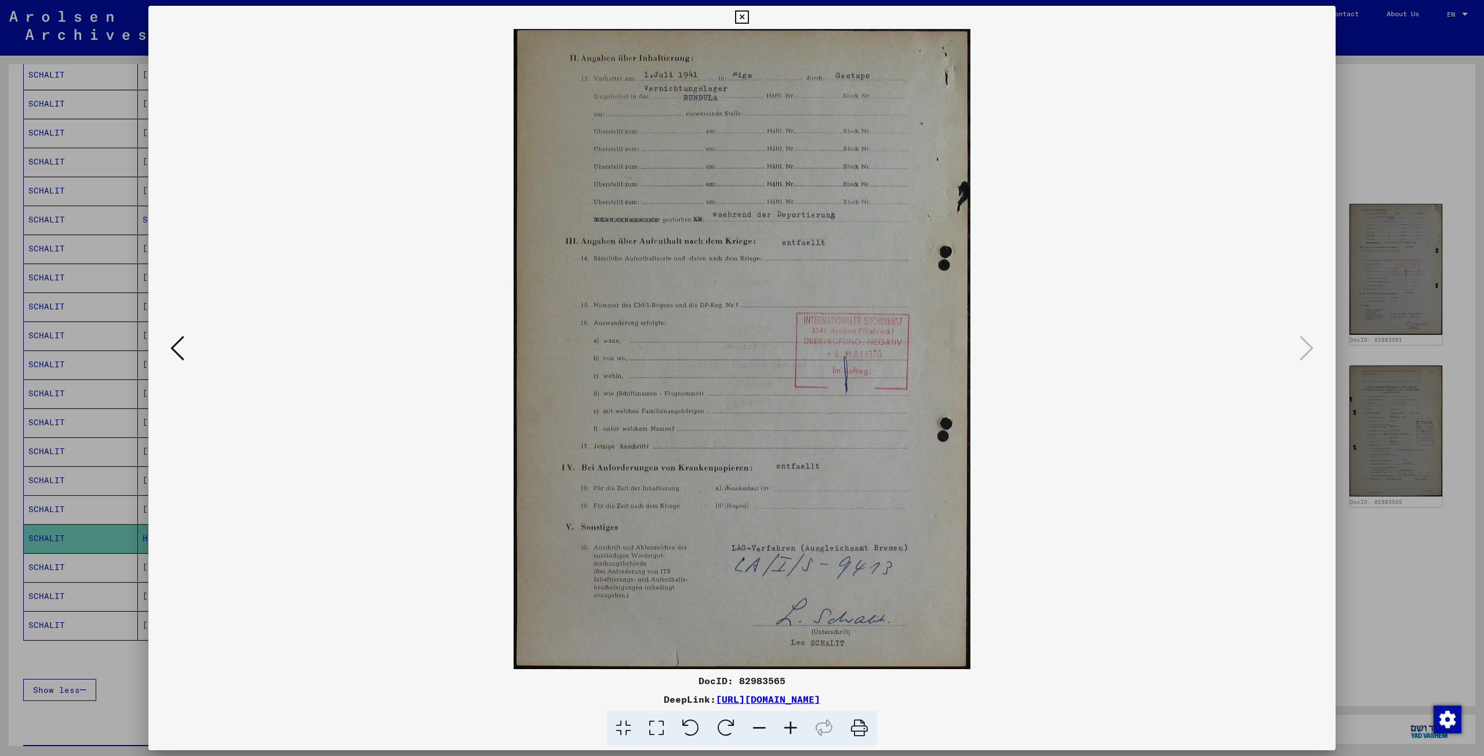
click at [175, 346] on icon at bounding box center [177, 348] width 14 height 28
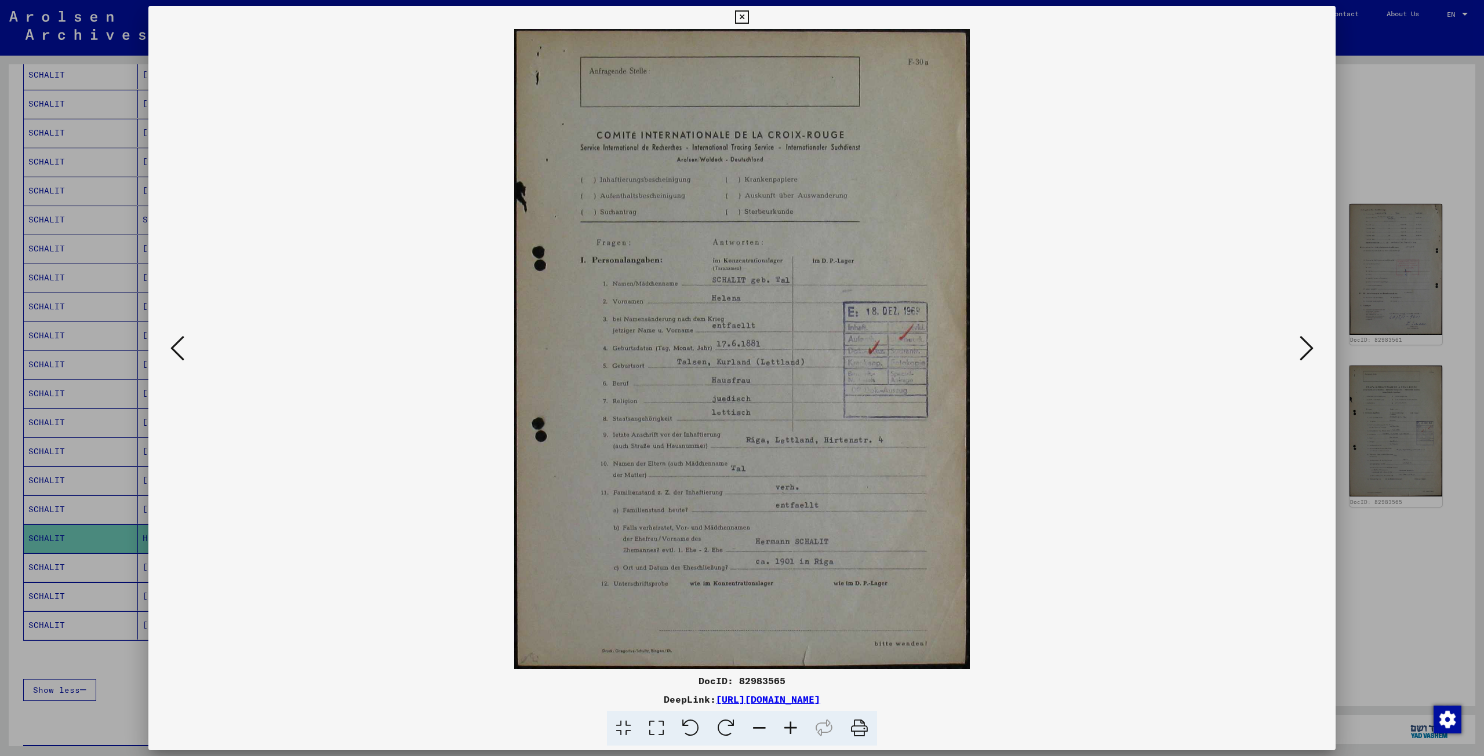
click at [1387, 555] on div at bounding box center [742, 378] width 1484 height 756
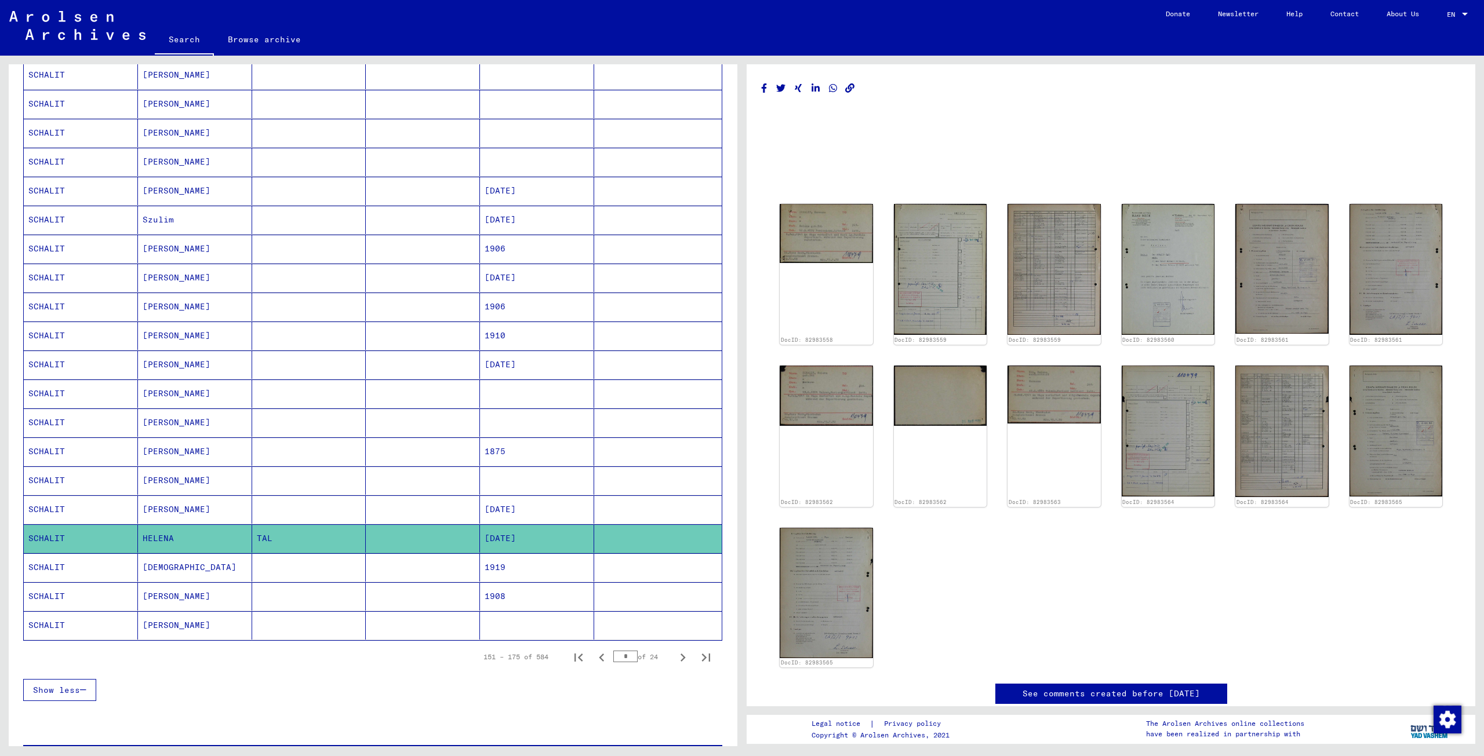
click at [169, 497] on mat-cell "[PERSON_NAME]" at bounding box center [195, 510] width 114 height 28
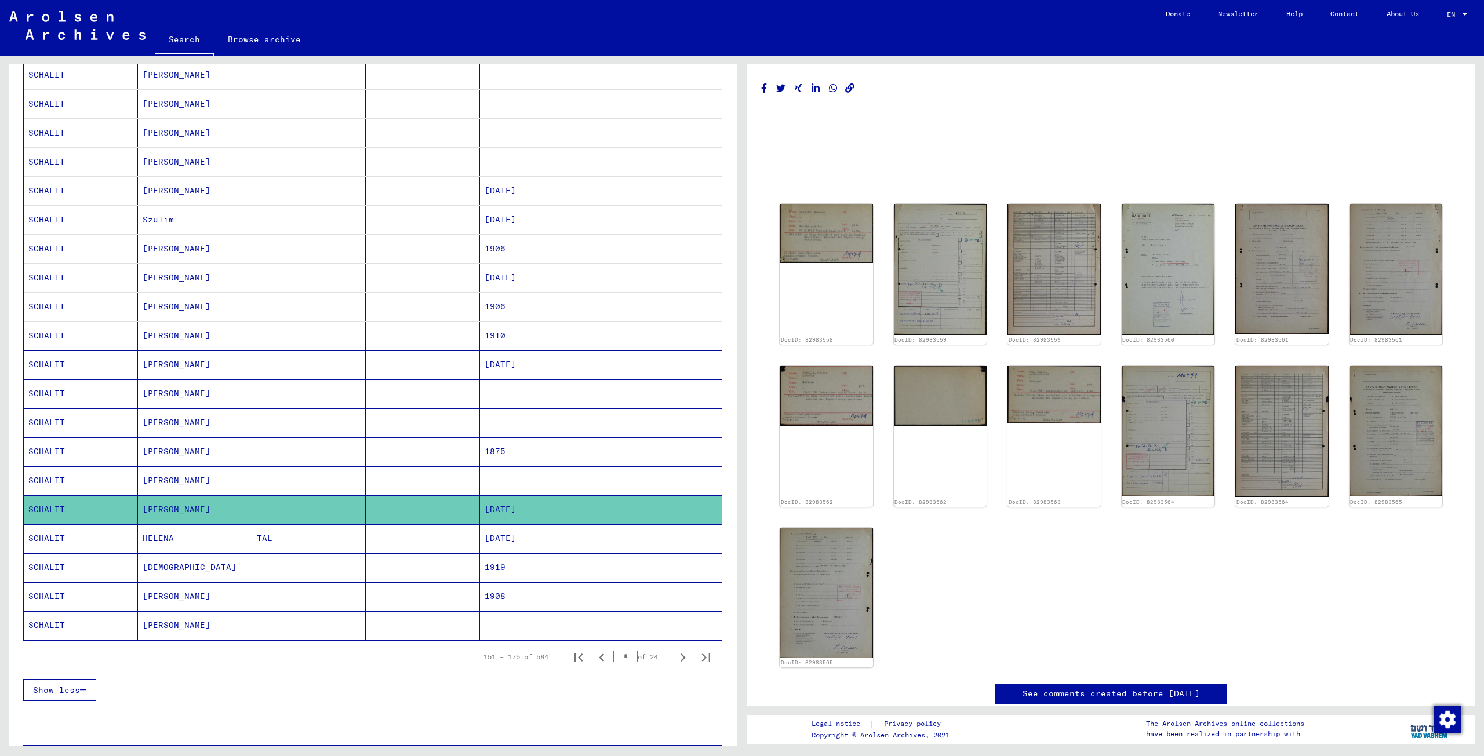
click at [173, 533] on mat-cell "HELENA" at bounding box center [195, 539] width 114 height 28
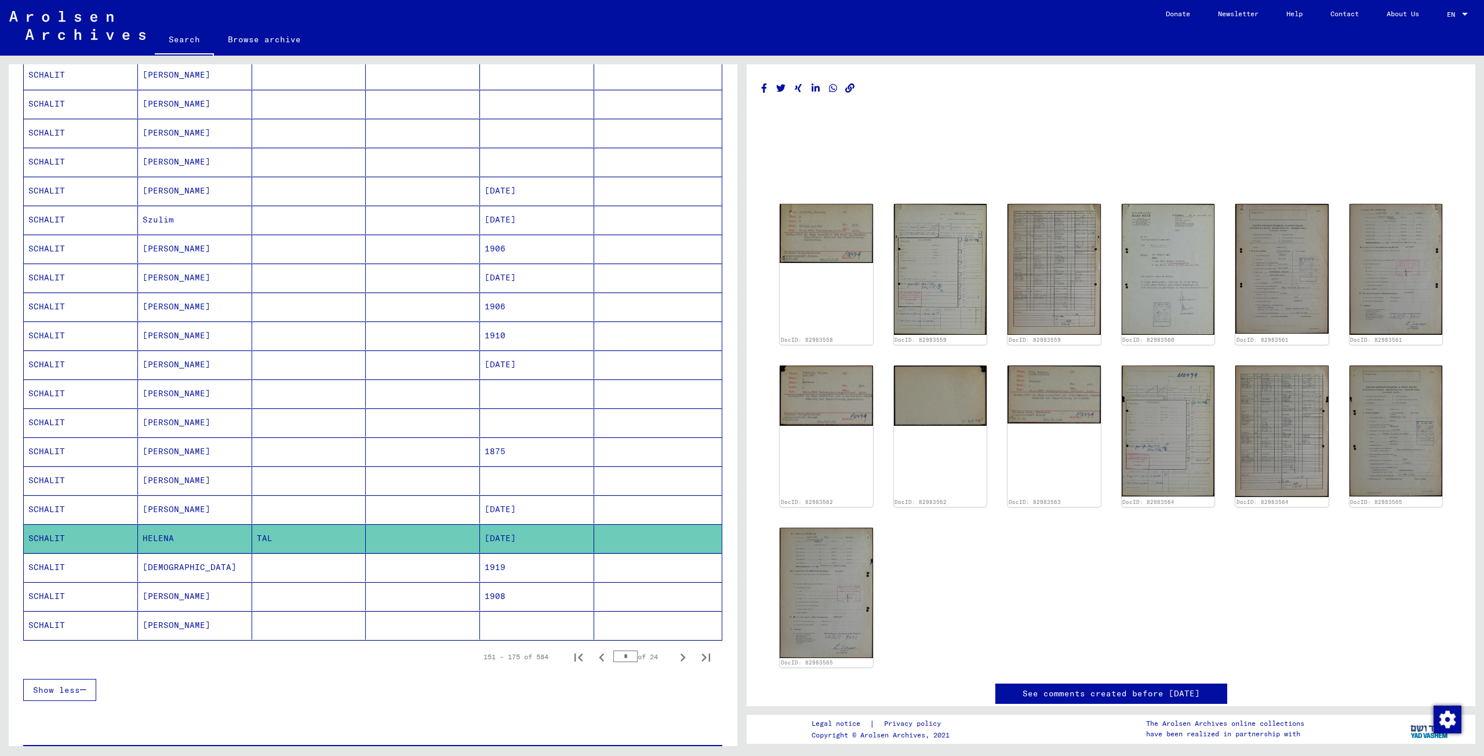
click at [173, 497] on mat-cell "[PERSON_NAME]" at bounding box center [195, 510] width 114 height 28
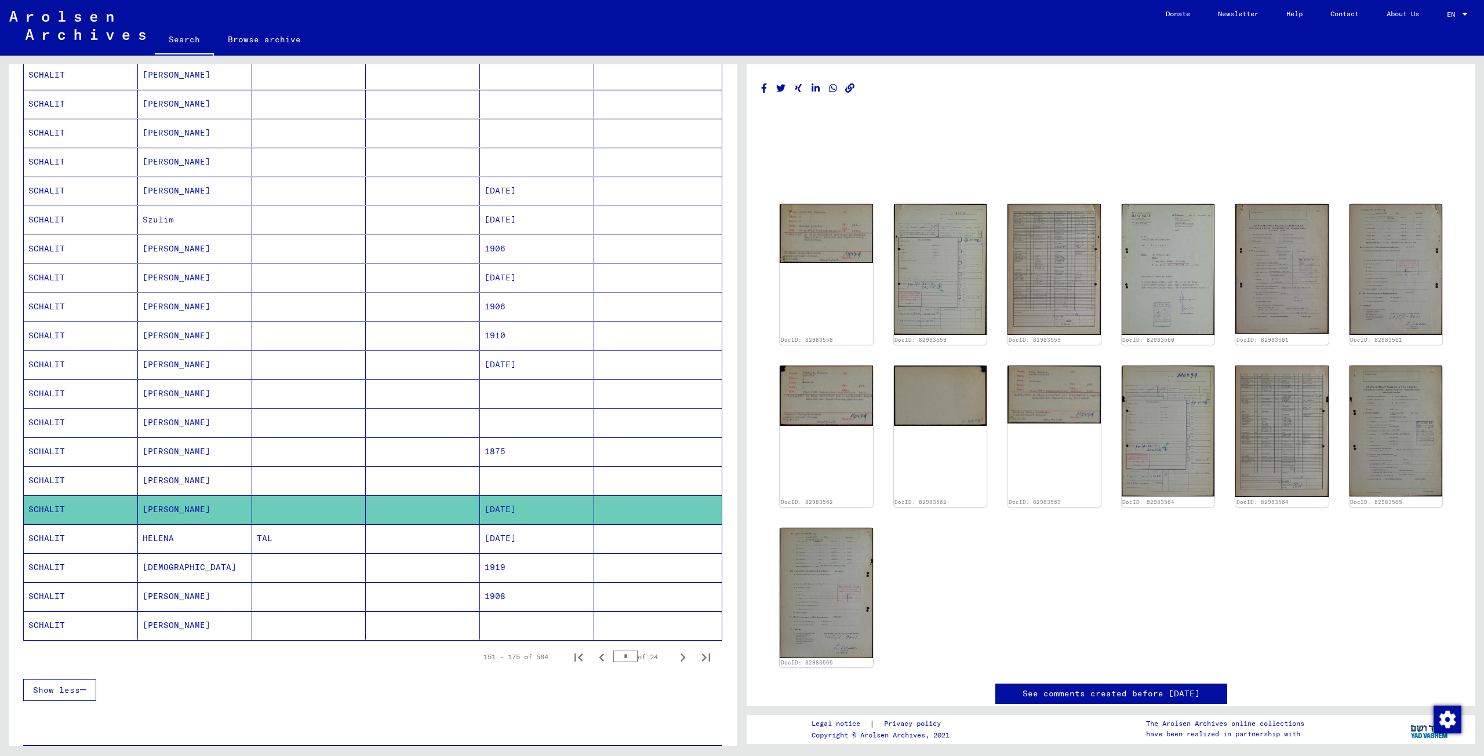
click at [172, 526] on mat-cell "HELENA" at bounding box center [195, 539] width 114 height 28
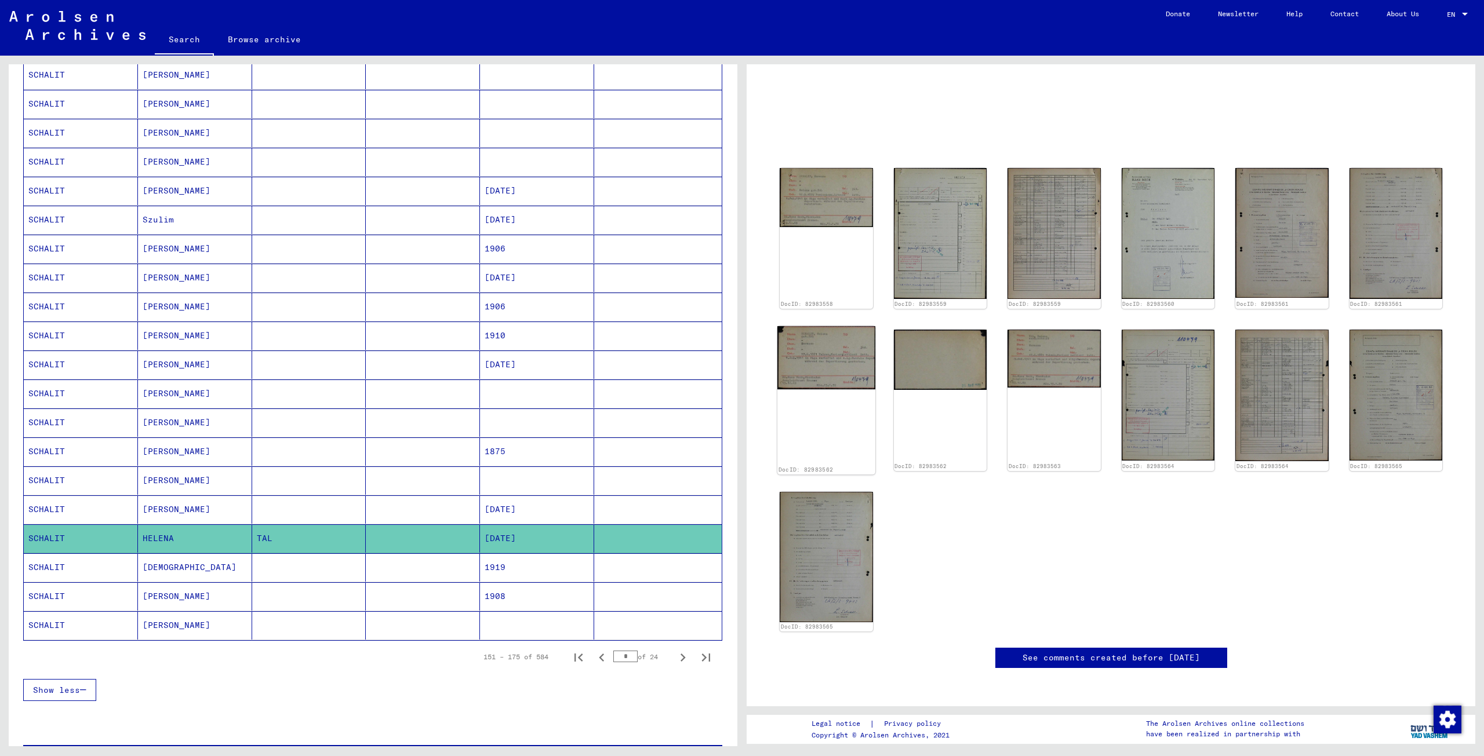
scroll to position [58, 0]
click at [825, 165] on img at bounding box center [826, 196] width 98 height 62
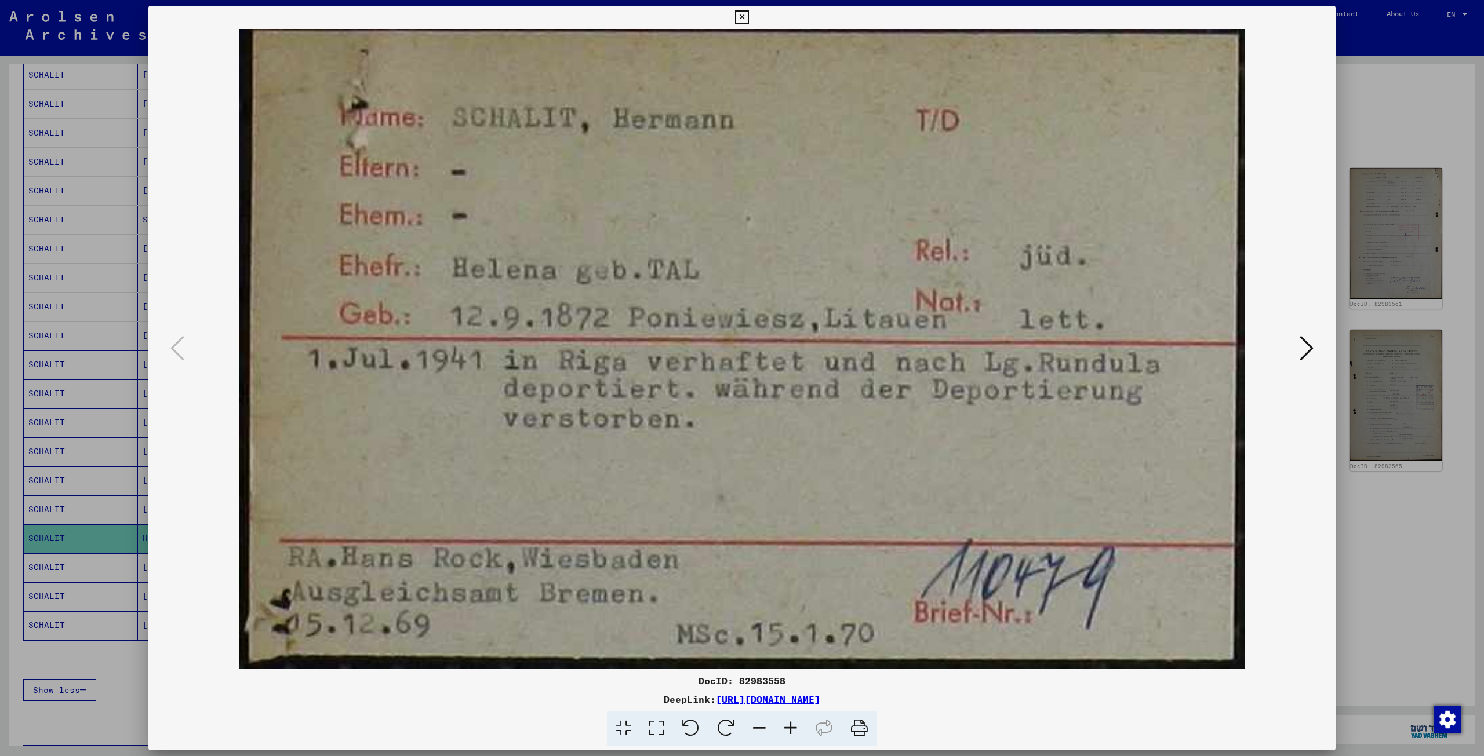
click at [861, 730] on icon at bounding box center [859, 728] width 35 height 35
click at [1304, 344] on icon at bounding box center [1306, 348] width 14 height 28
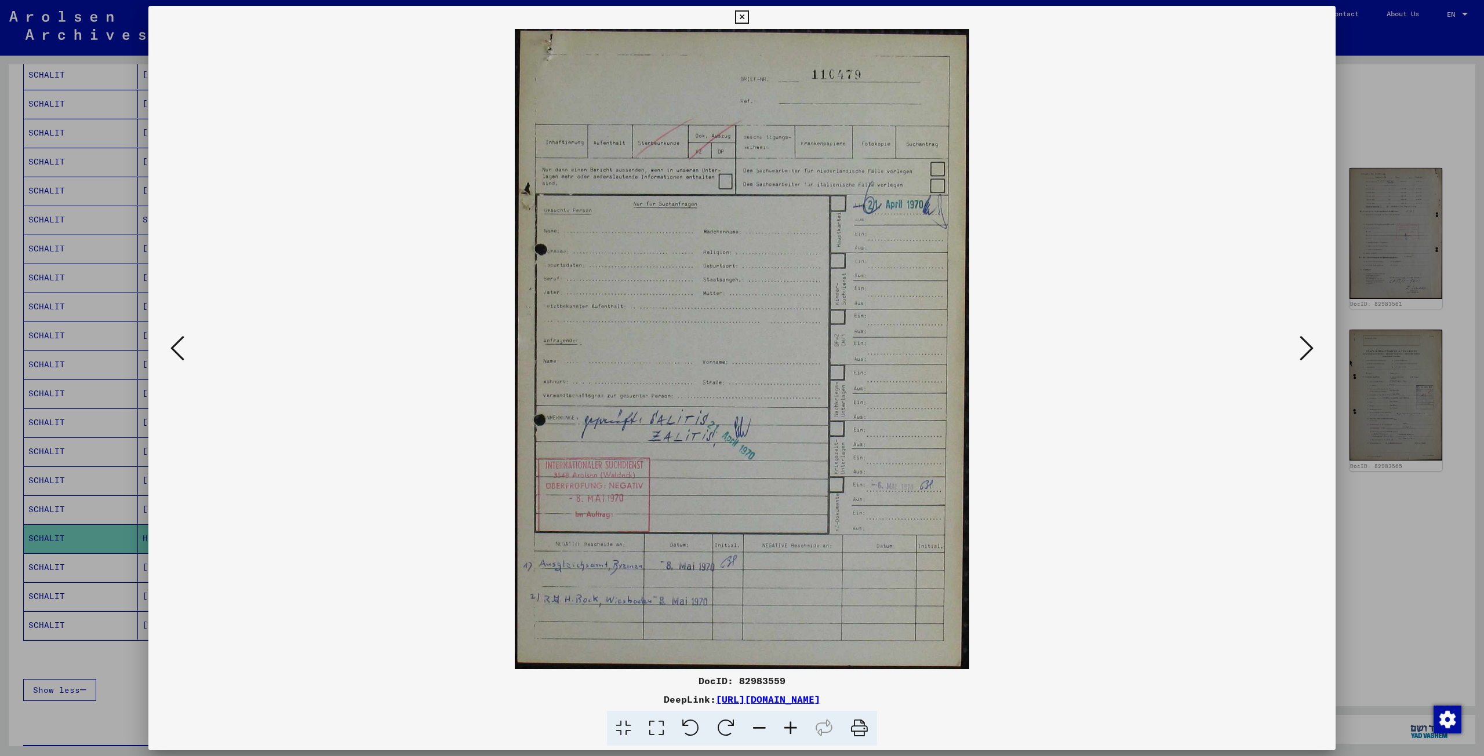
click at [864, 730] on icon at bounding box center [859, 728] width 35 height 35
click at [1310, 345] on icon at bounding box center [1306, 348] width 14 height 28
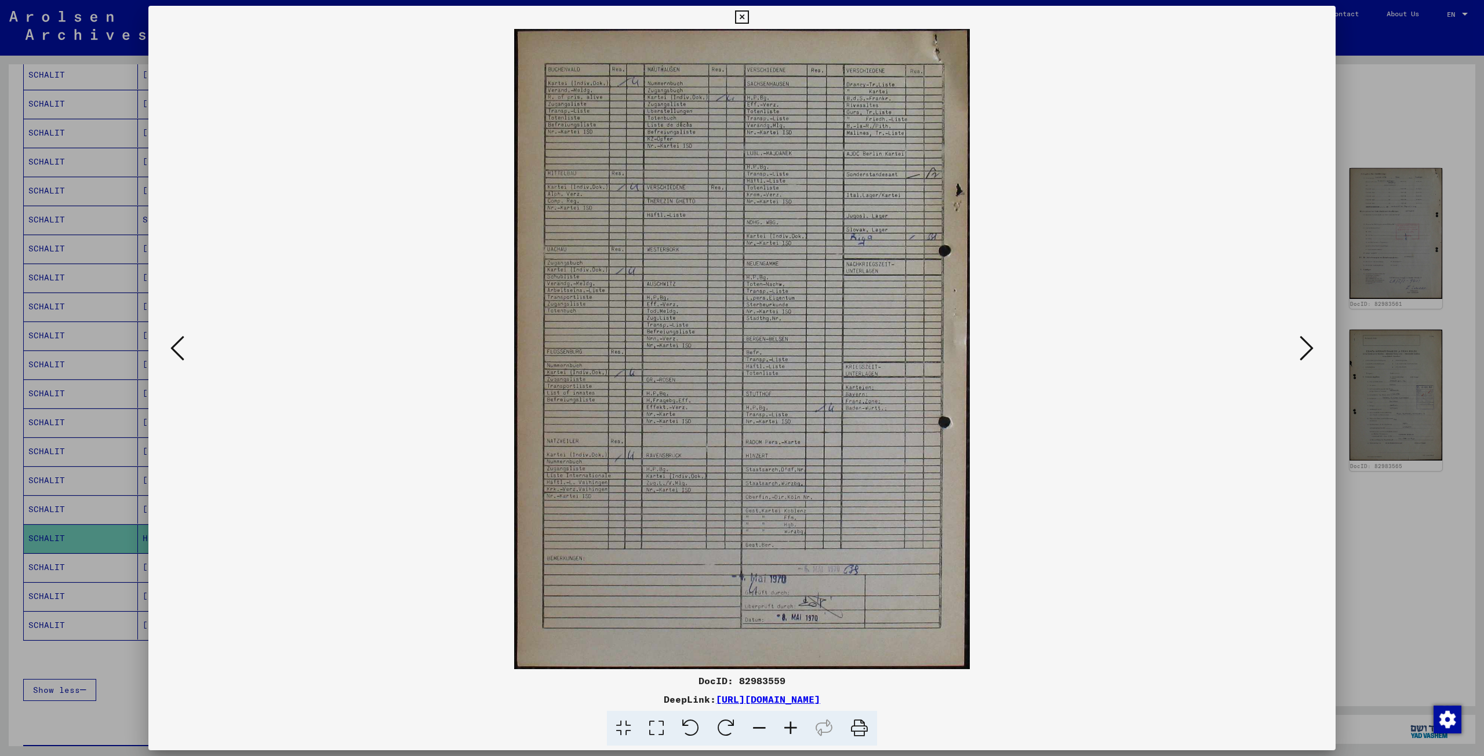
click at [859, 726] on icon at bounding box center [859, 728] width 35 height 35
click at [1306, 344] on icon at bounding box center [1306, 348] width 14 height 28
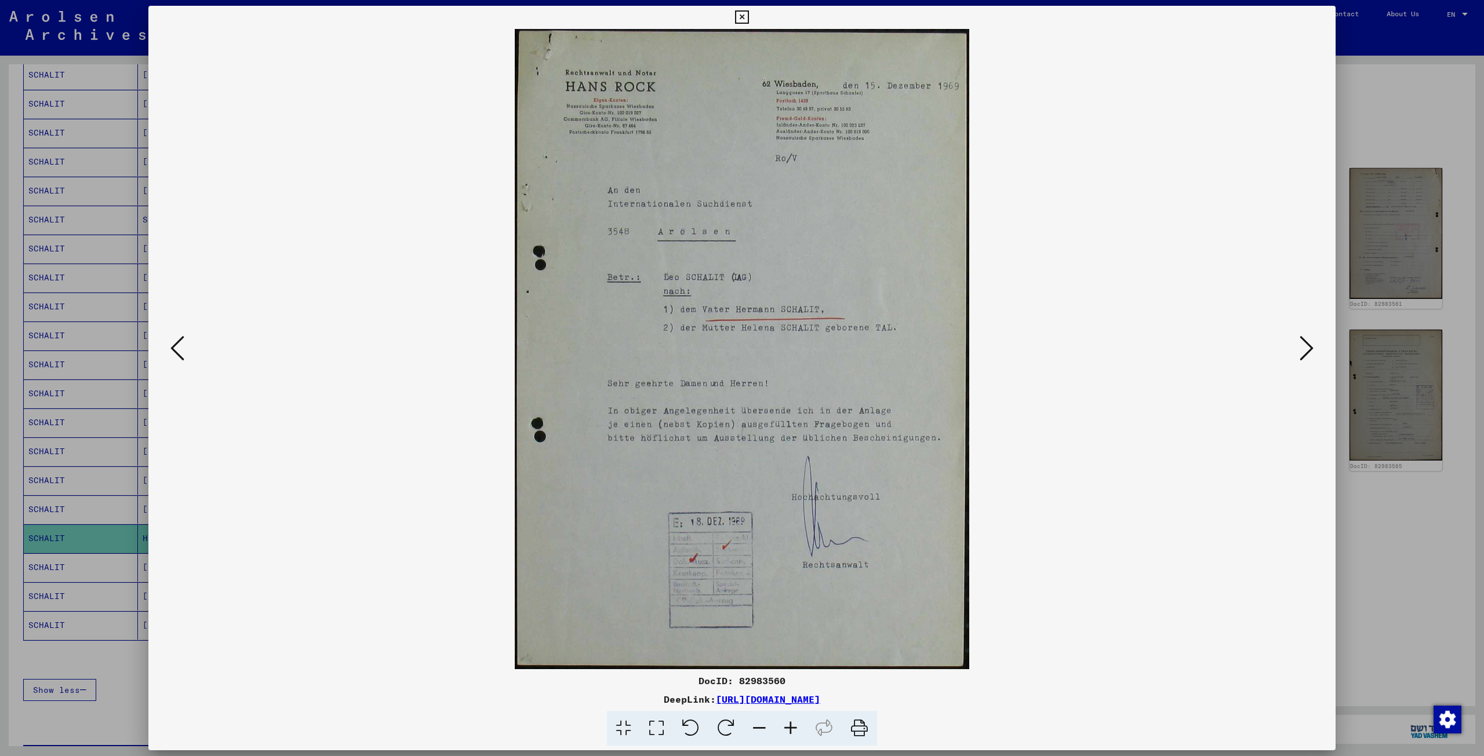
click at [859, 725] on icon at bounding box center [859, 728] width 35 height 35
click at [1303, 345] on icon at bounding box center [1306, 348] width 14 height 28
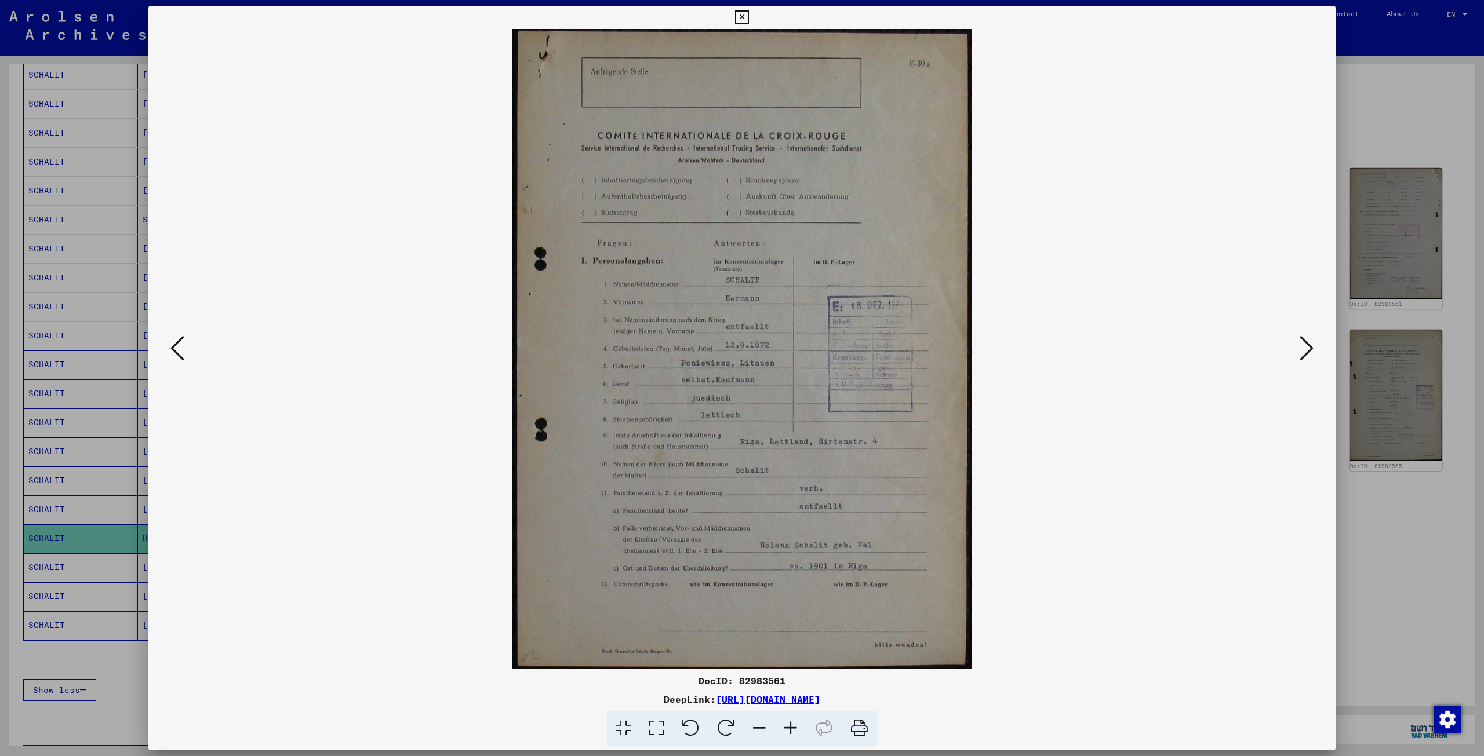
drag, startPoint x: 858, startPoint y: 726, endPoint x: 770, endPoint y: 491, distance: 251.3
click at [858, 726] on icon at bounding box center [859, 728] width 35 height 35
click at [1298, 345] on button at bounding box center [1306, 349] width 21 height 33
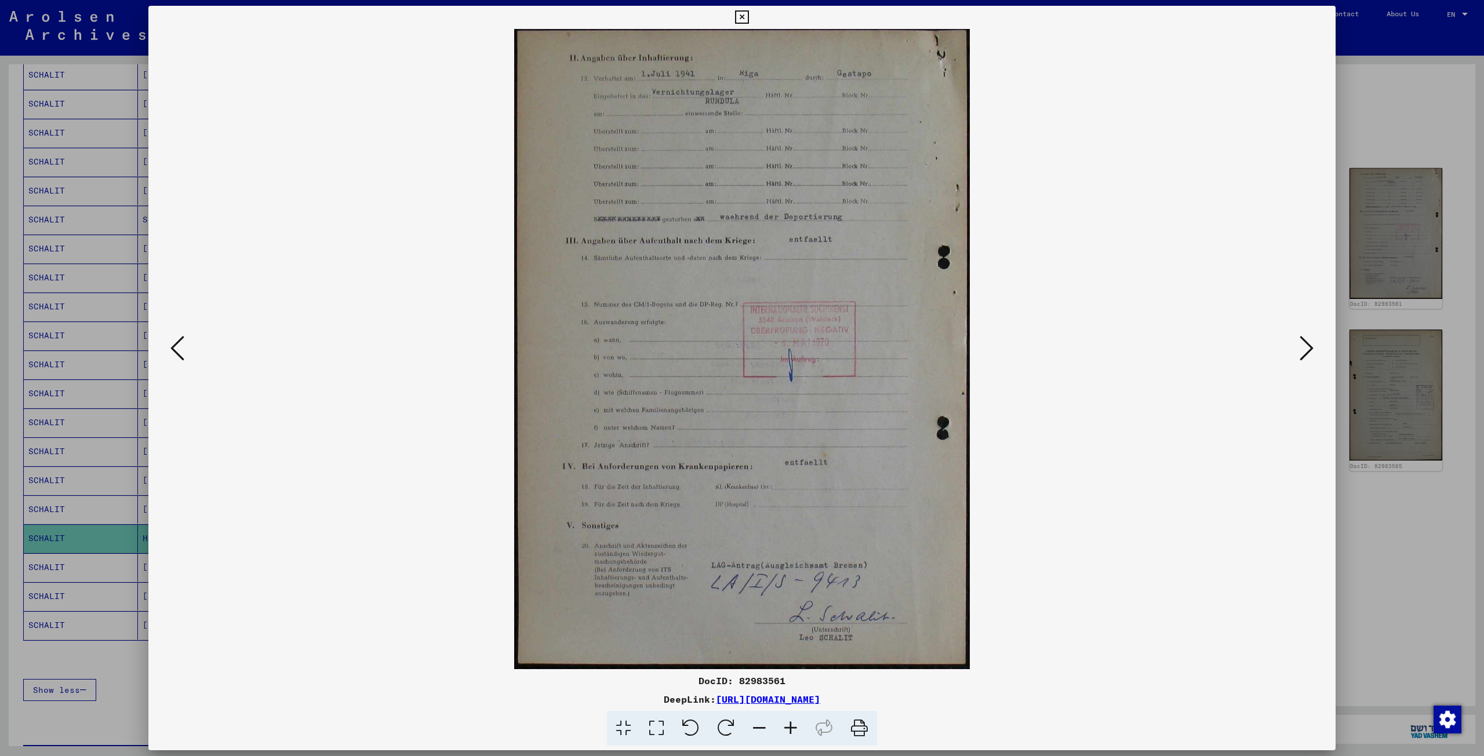
click at [857, 724] on icon at bounding box center [859, 728] width 35 height 35
click at [1302, 346] on icon at bounding box center [1306, 348] width 14 height 28
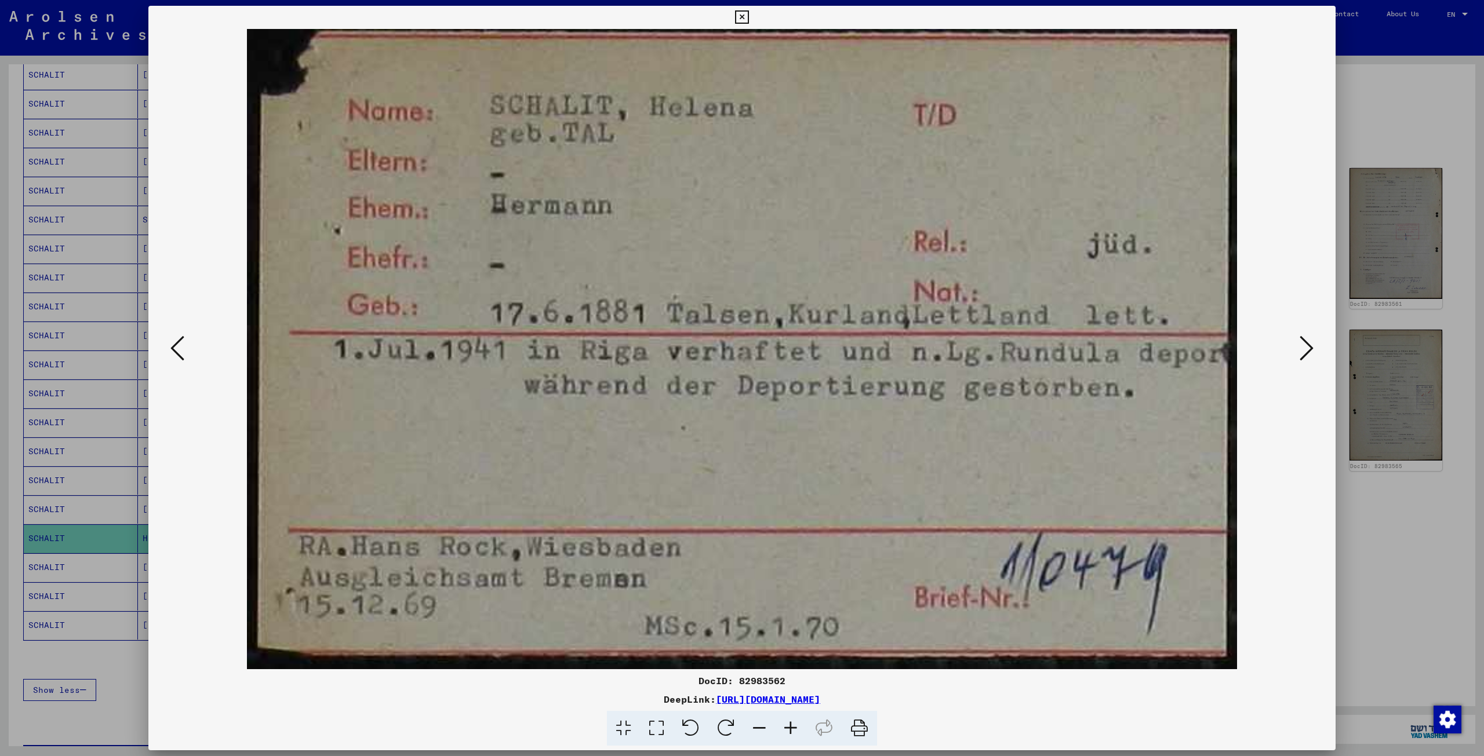
click at [861, 730] on icon at bounding box center [859, 728] width 35 height 35
click at [1305, 340] on icon at bounding box center [1306, 348] width 14 height 28
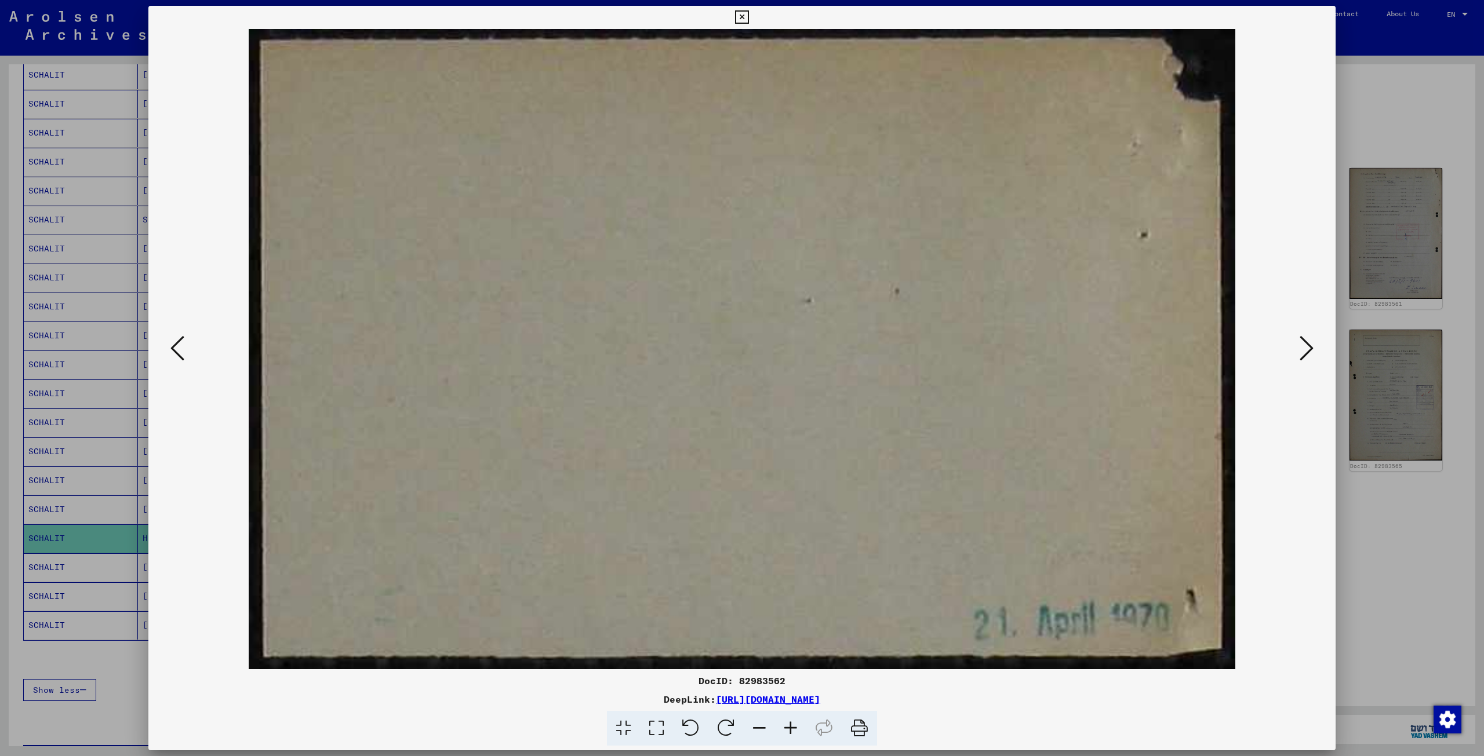
click at [861, 727] on icon at bounding box center [859, 728] width 35 height 35
click at [1299, 346] on button at bounding box center [1306, 349] width 21 height 33
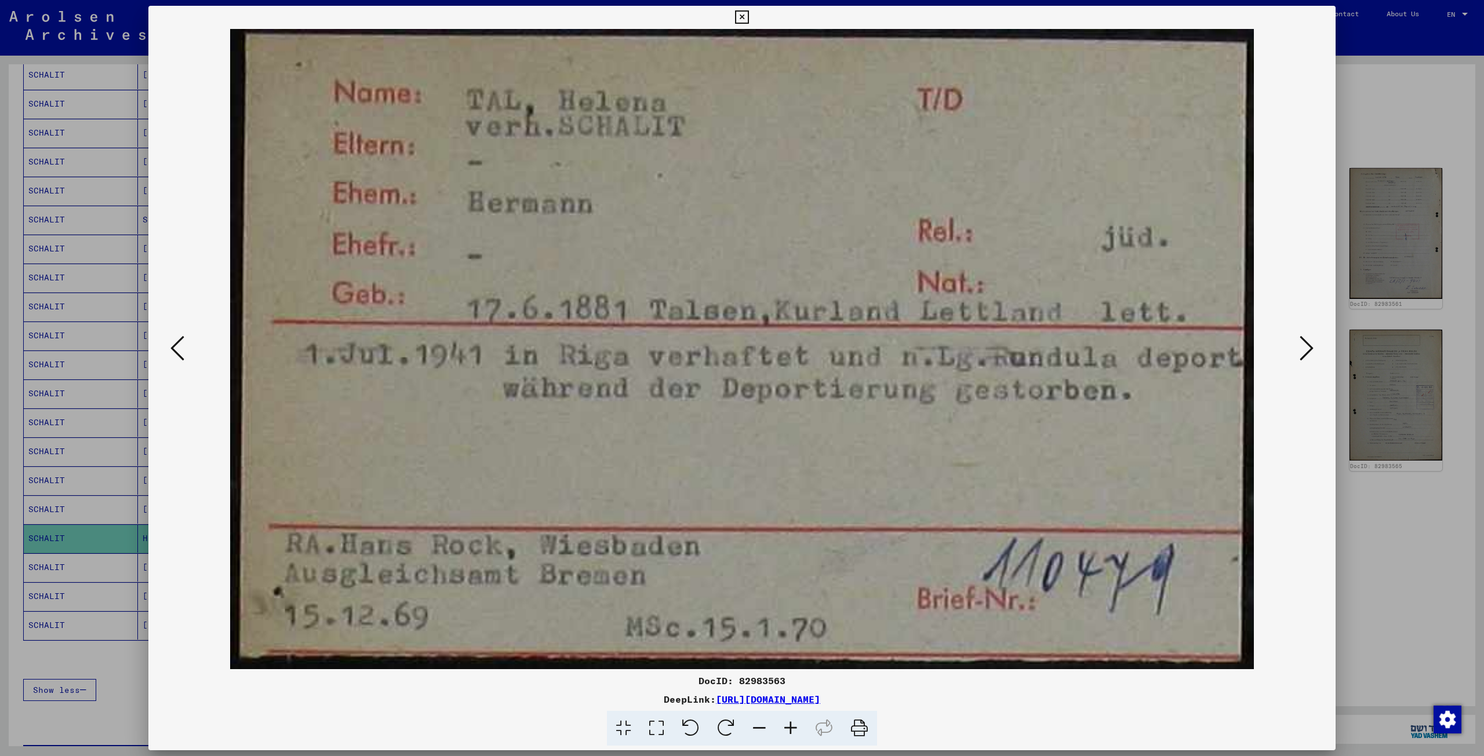
click at [857, 727] on icon at bounding box center [859, 728] width 35 height 35
click at [1308, 344] on icon at bounding box center [1306, 348] width 14 height 28
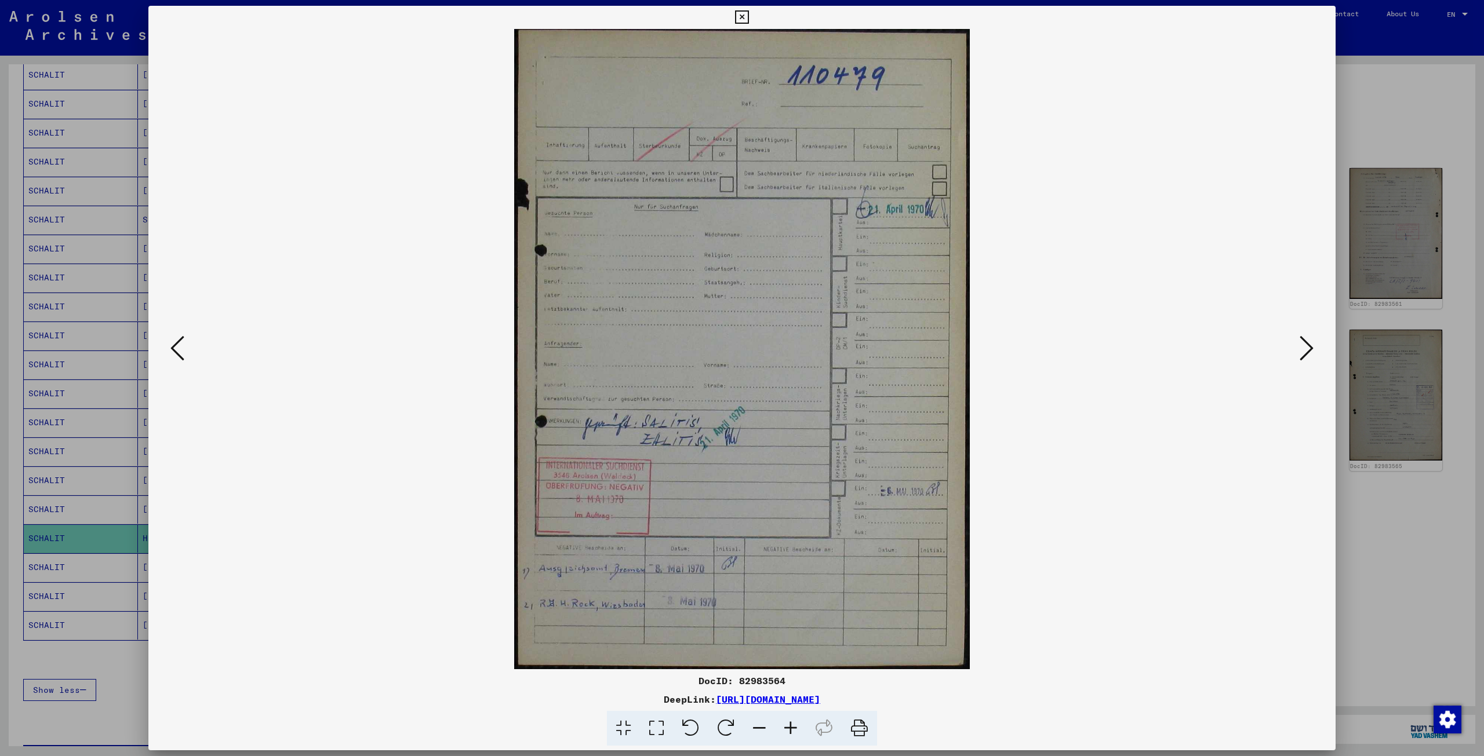
click at [857, 724] on icon at bounding box center [859, 728] width 35 height 35
click at [1305, 347] on icon at bounding box center [1306, 348] width 14 height 28
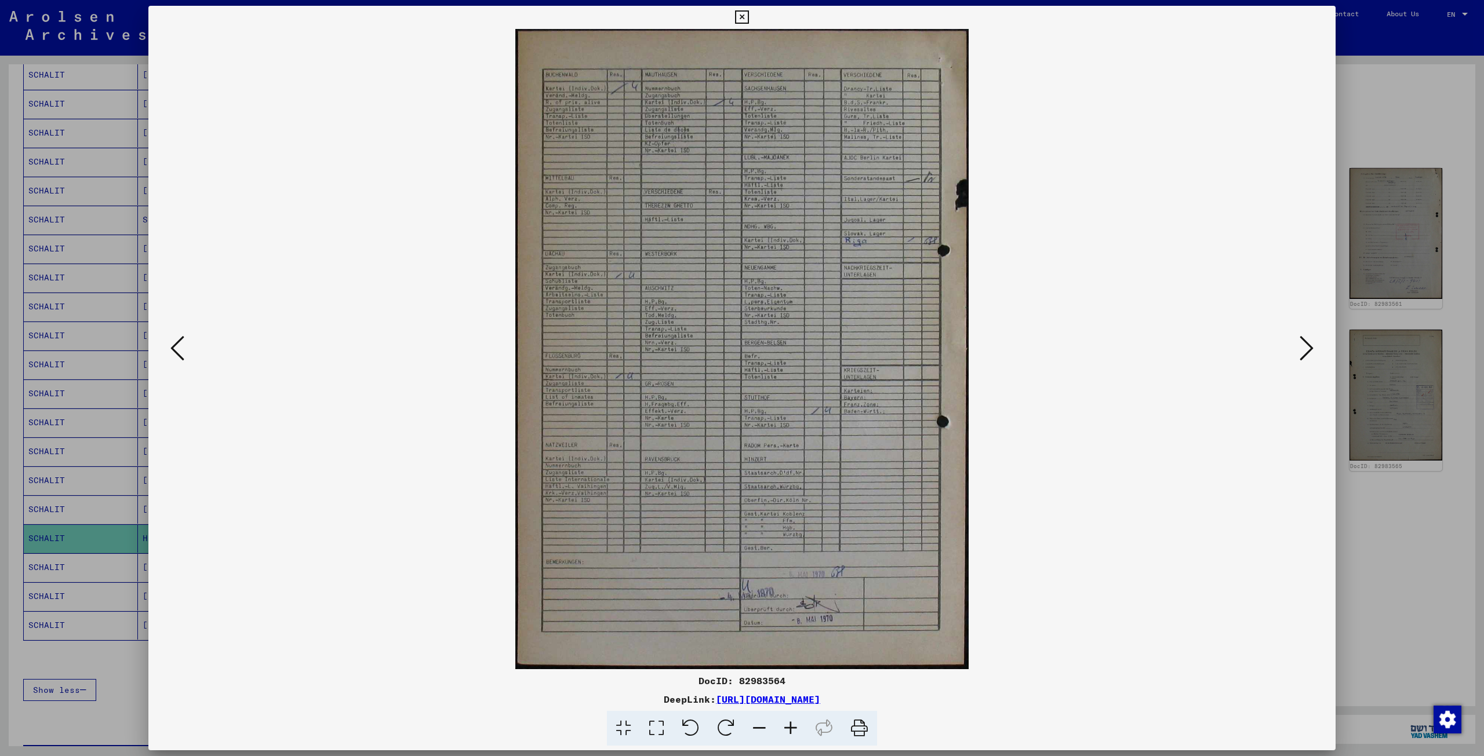
click at [865, 727] on icon at bounding box center [859, 728] width 35 height 35
click at [1301, 347] on icon at bounding box center [1306, 348] width 14 height 28
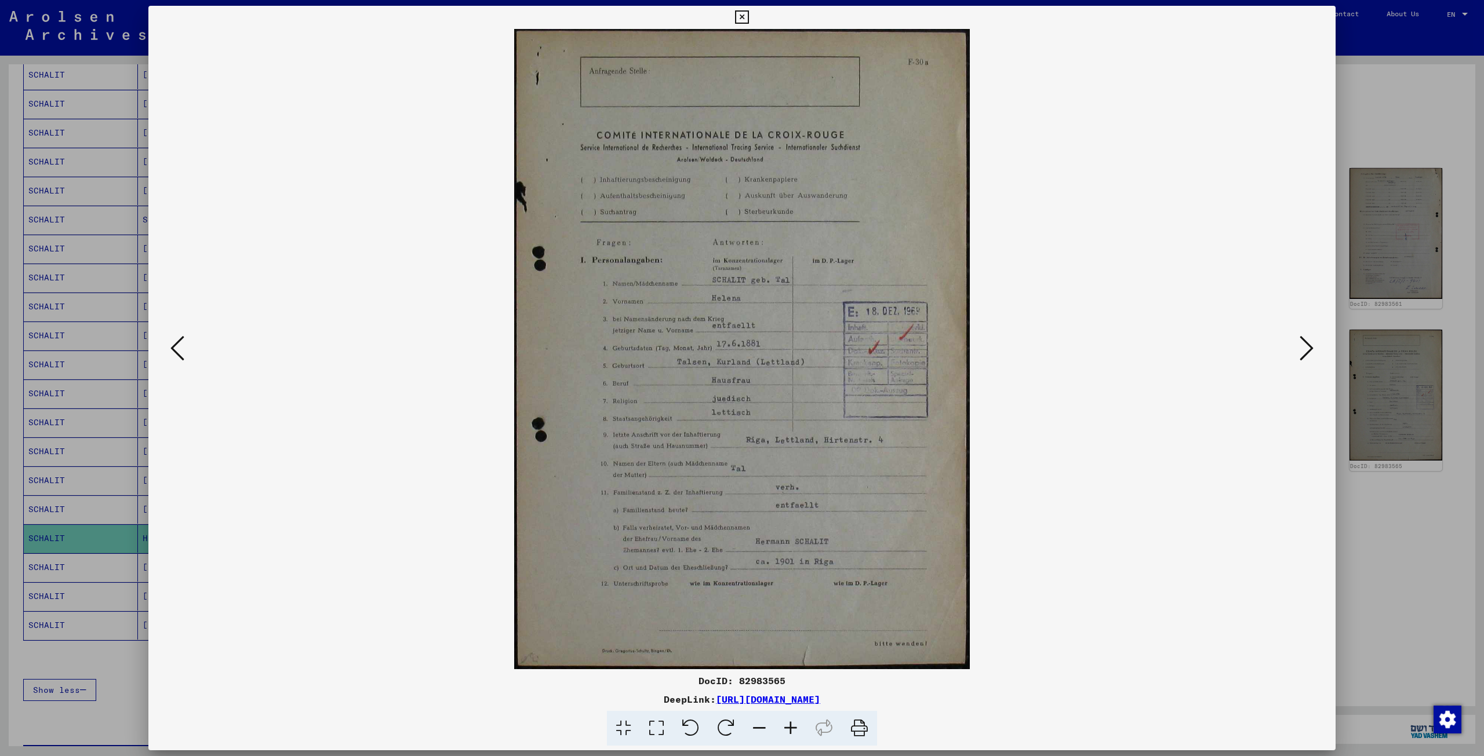
click at [858, 727] on icon at bounding box center [859, 728] width 35 height 35
click at [1306, 340] on icon at bounding box center [1306, 348] width 14 height 28
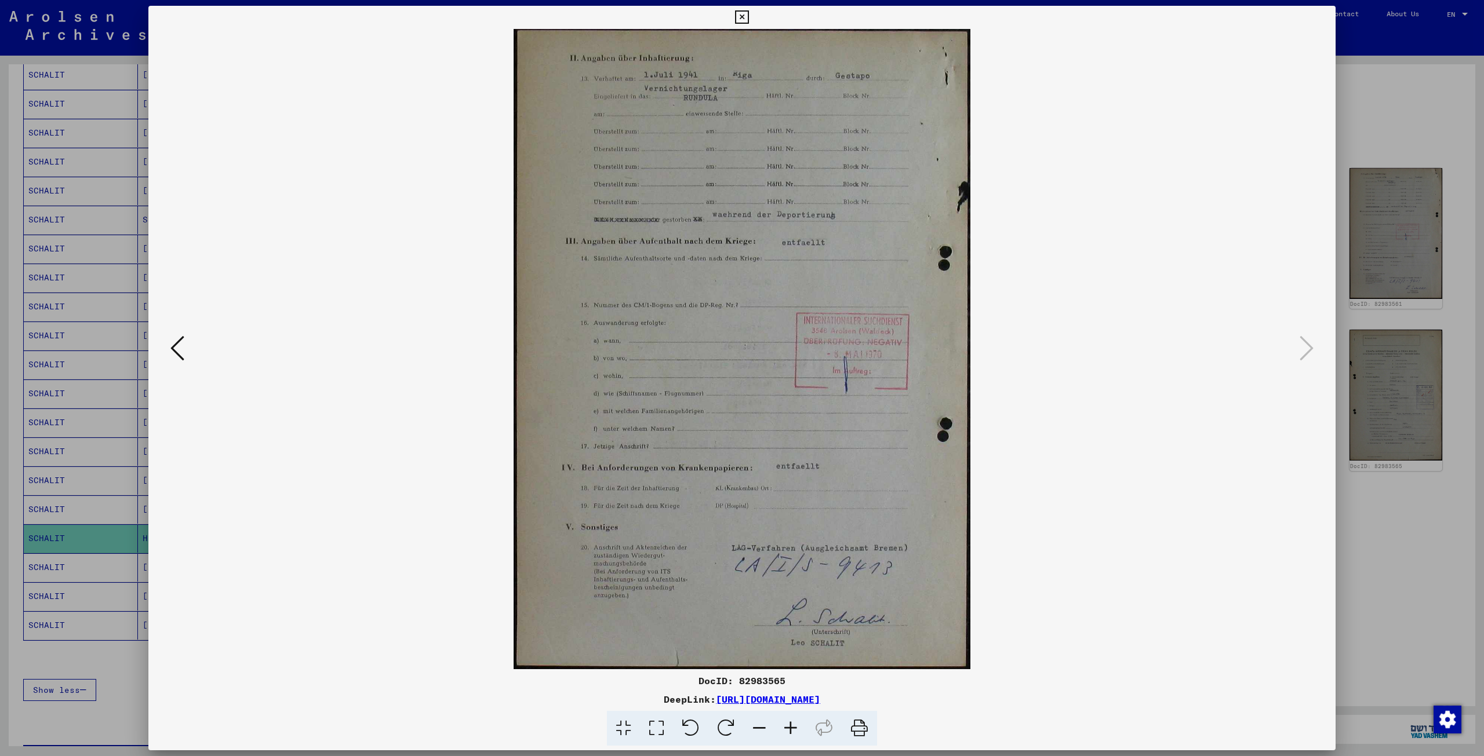
click at [859, 727] on icon at bounding box center [859, 728] width 35 height 35
click at [1370, 81] on div at bounding box center [742, 378] width 1484 height 756
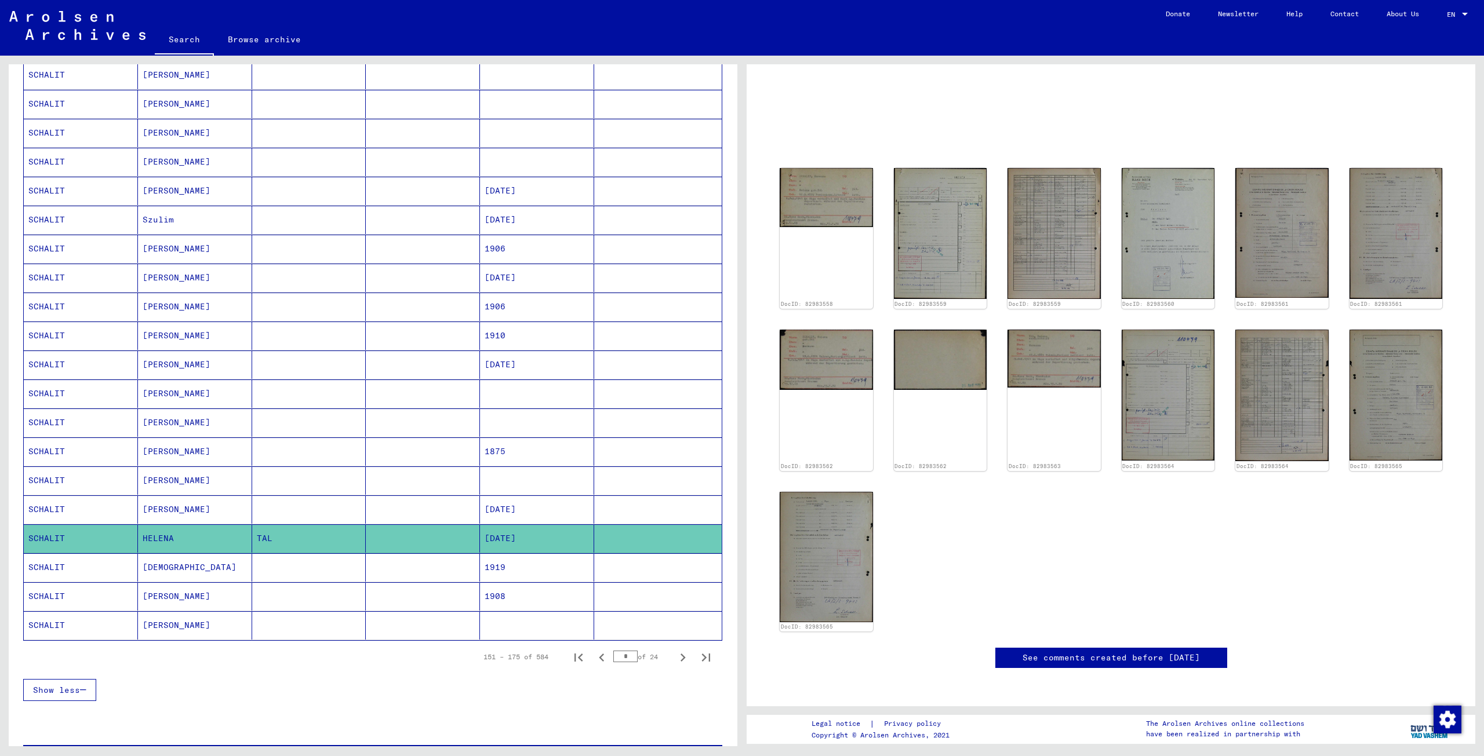
scroll to position [0, 0]
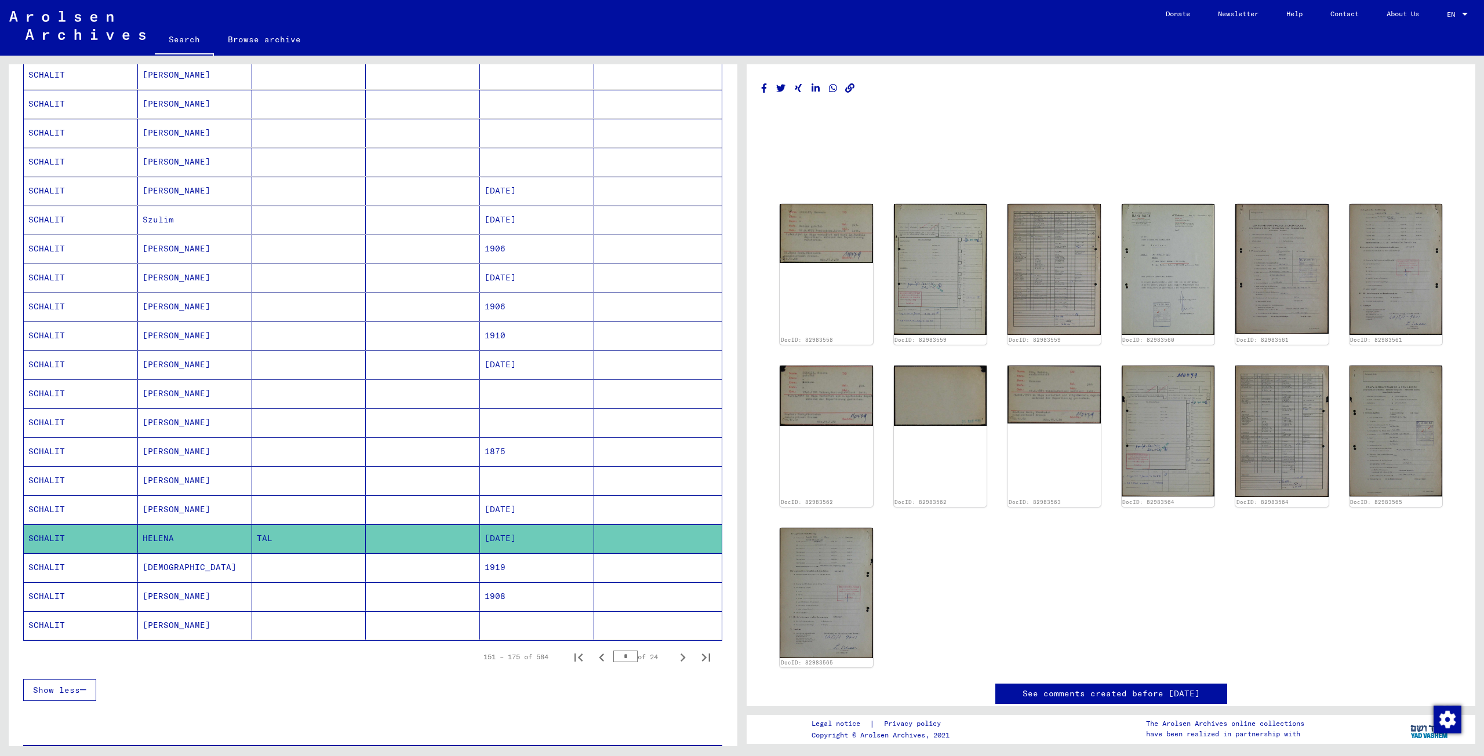
click at [452, 526] on mat-cell at bounding box center [423, 539] width 114 height 28
click at [850, 85] on icon "Copy link" at bounding box center [850, 88] width 10 height 10
